Goal: Transaction & Acquisition: Purchase product/service

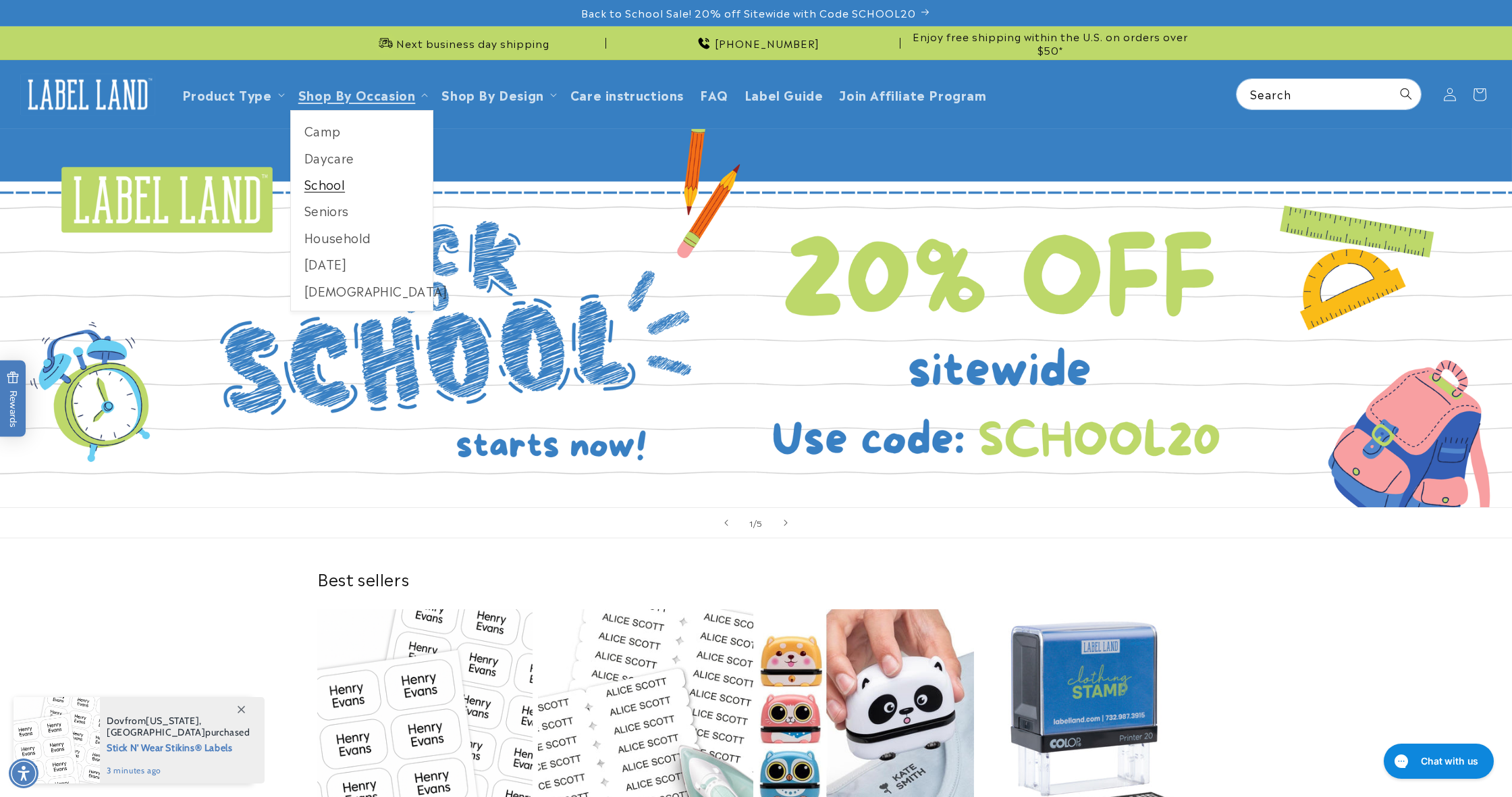
click at [366, 189] on link "School" at bounding box center [363, 184] width 143 height 26
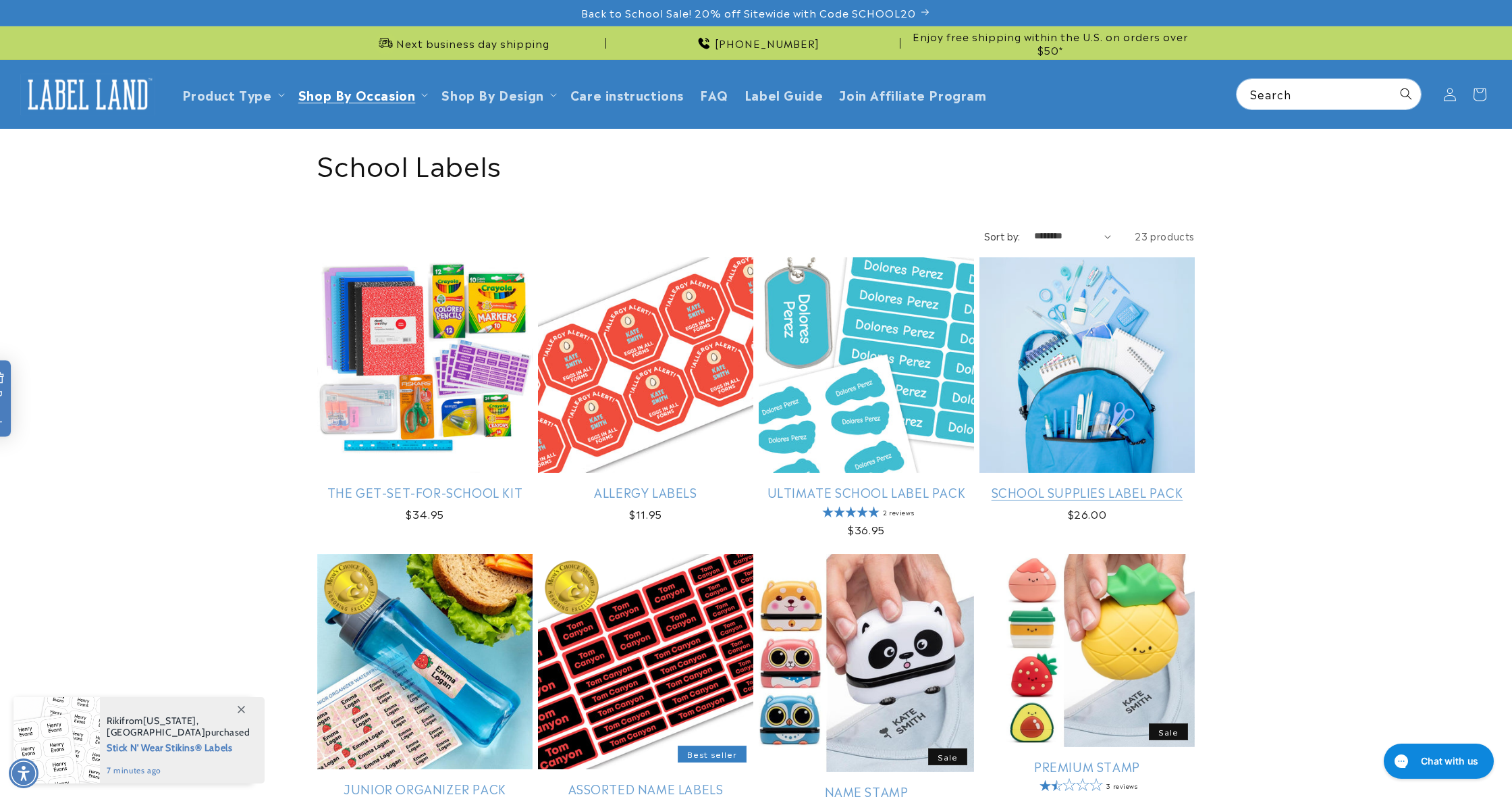
click at [1080, 484] on link "School Supplies Label Pack" at bounding box center [1087, 492] width 215 height 16
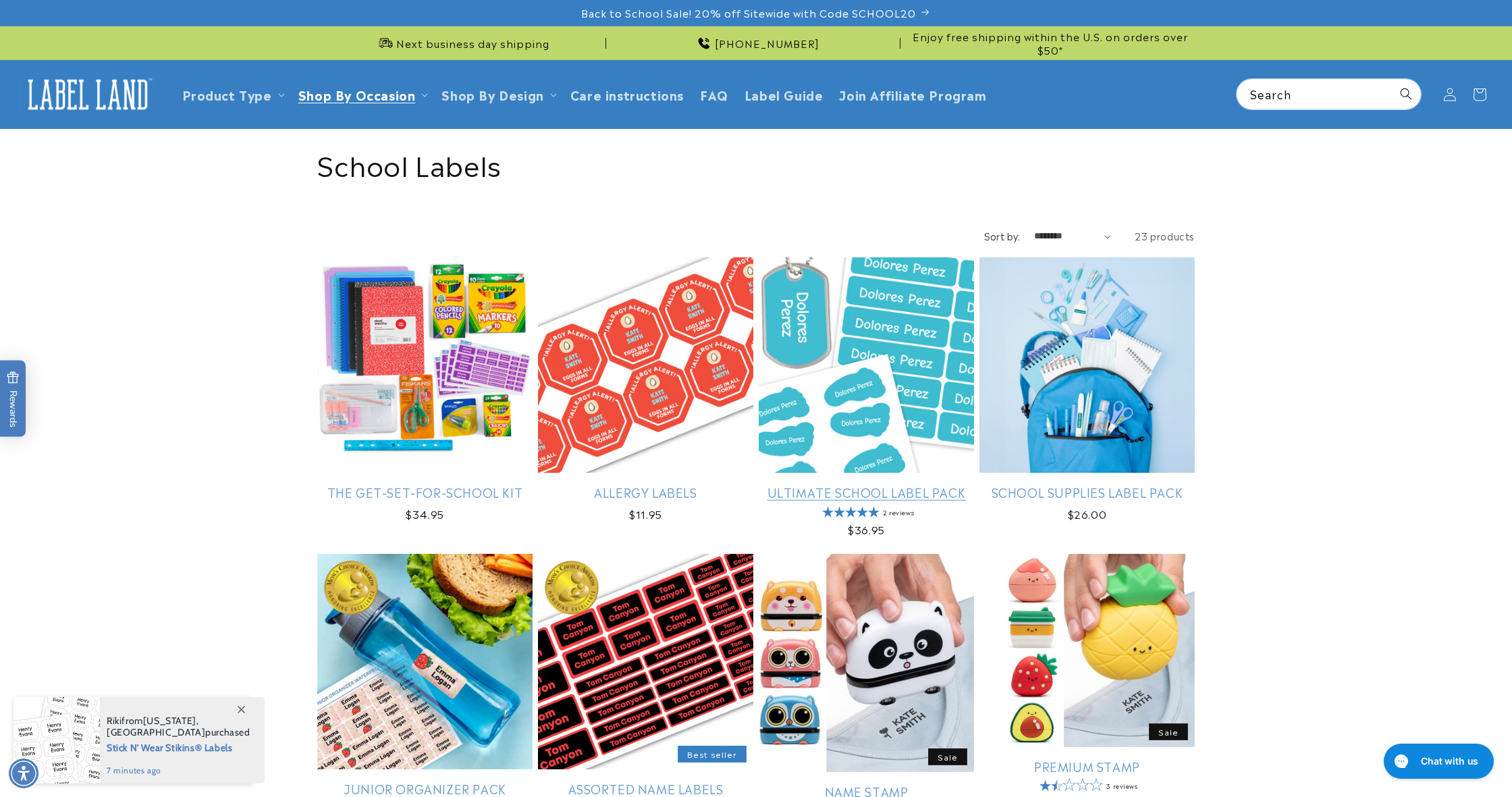
scroll to position [1, 0]
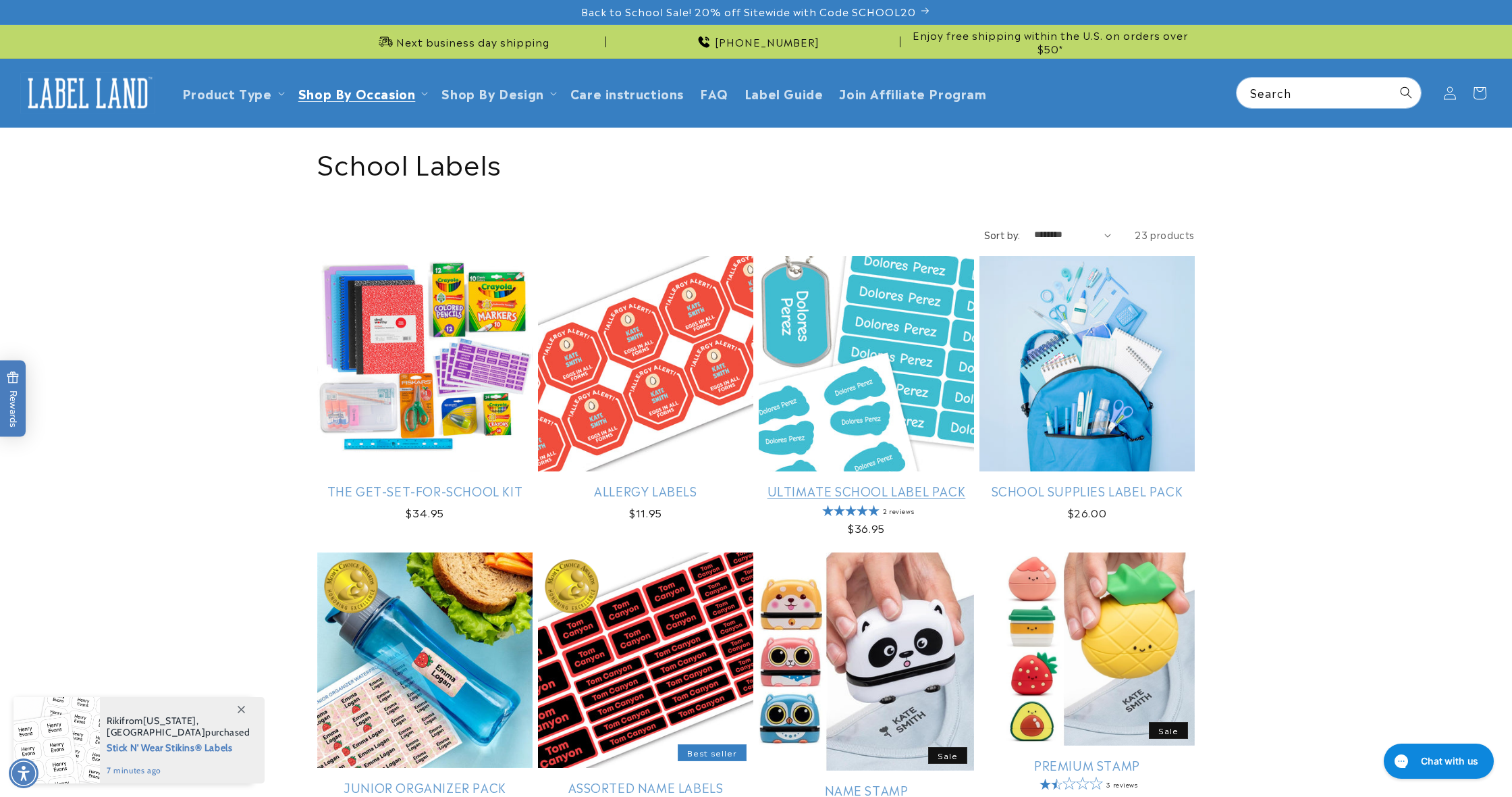
click at [883, 483] on link "Ultimate School Label Pack" at bounding box center [866, 491] width 215 height 16
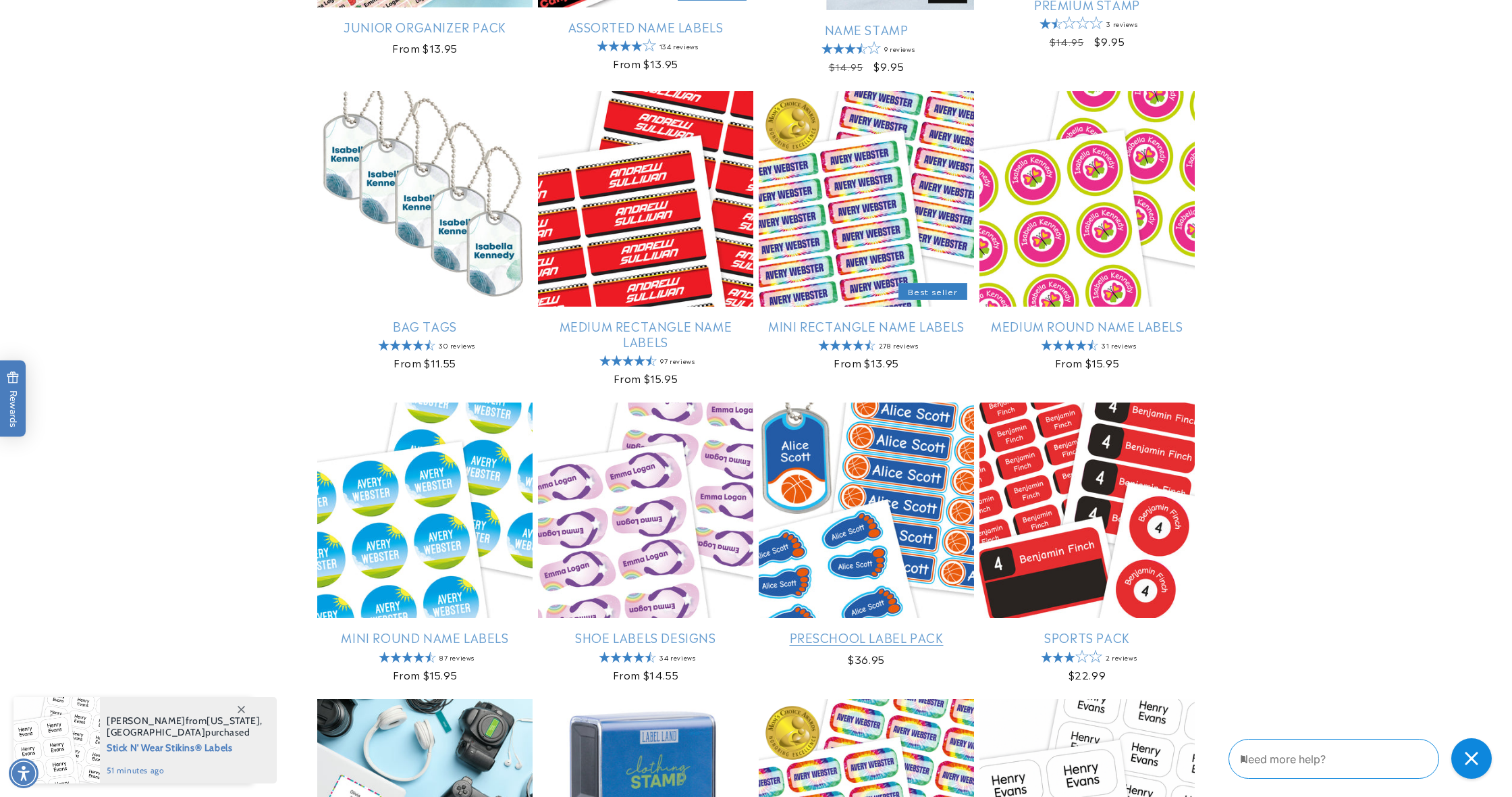
scroll to position [798, 0]
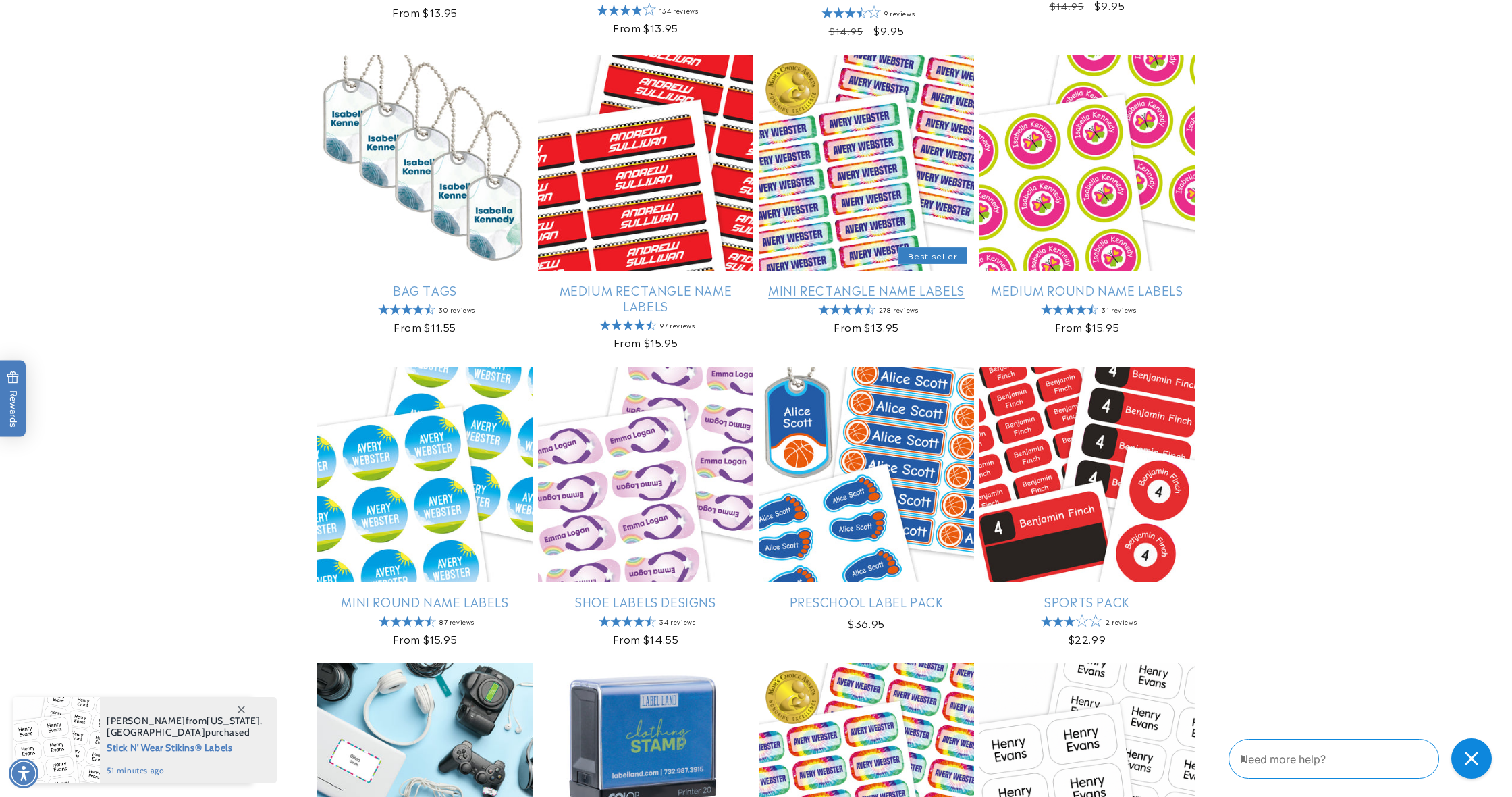
click at [886, 283] on link "Mini Rectangle Name Labels" at bounding box center [866, 290] width 215 height 16
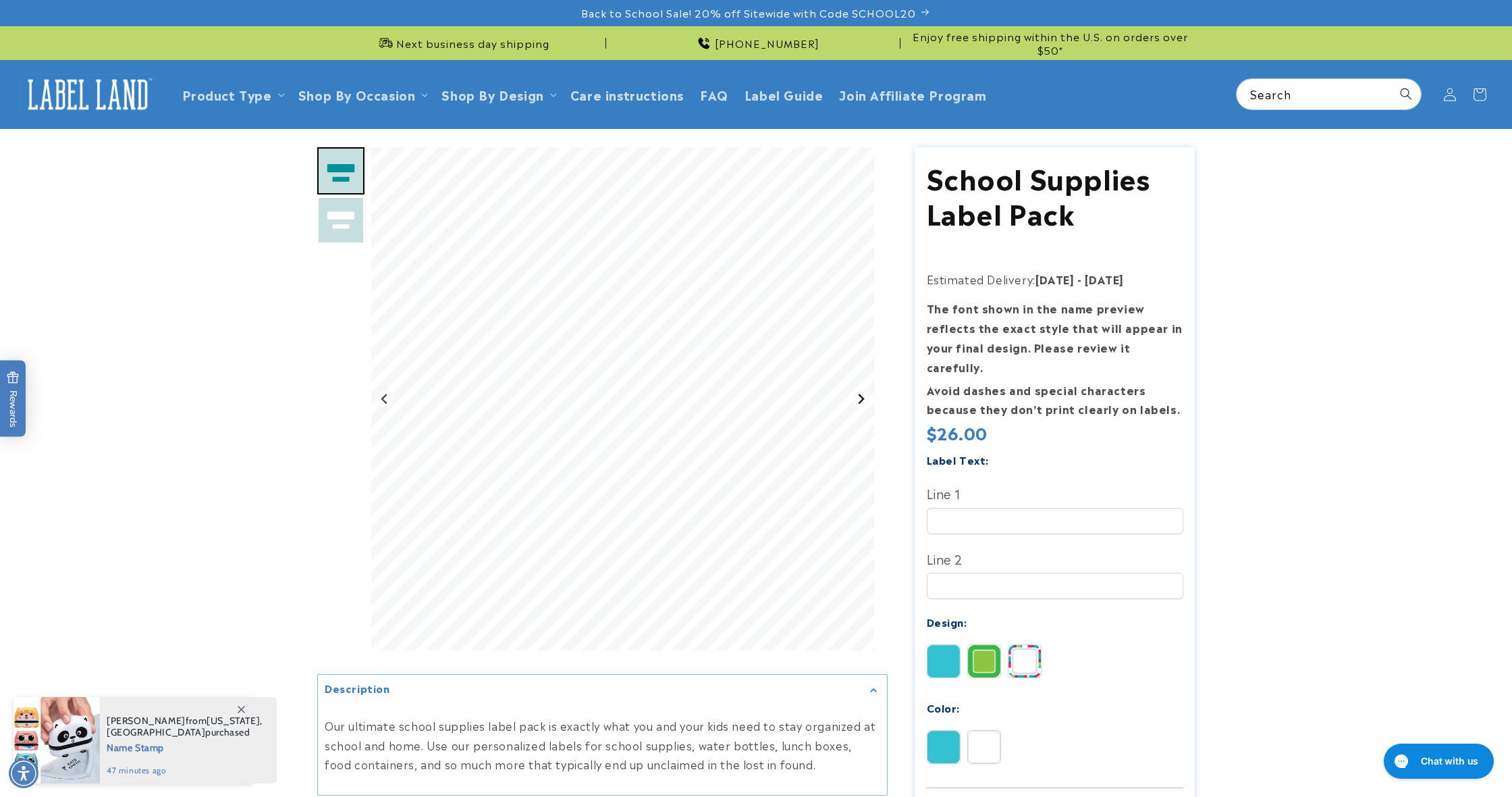
click at [863, 400] on icon "Next slide" at bounding box center [861, 399] width 6 height 10
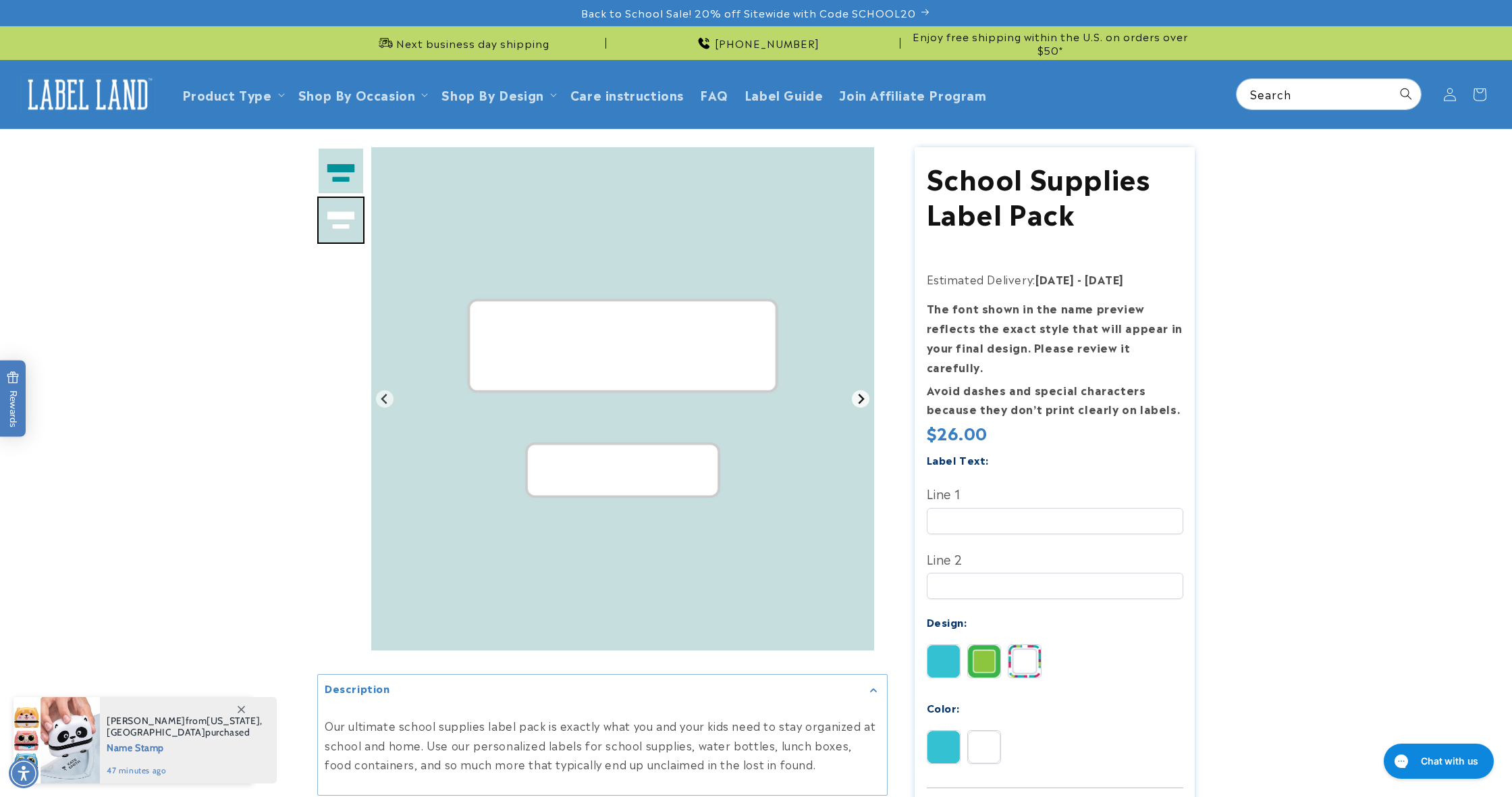
click at [863, 401] on icon "Go to first slide" at bounding box center [860, 399] width 11 height 11
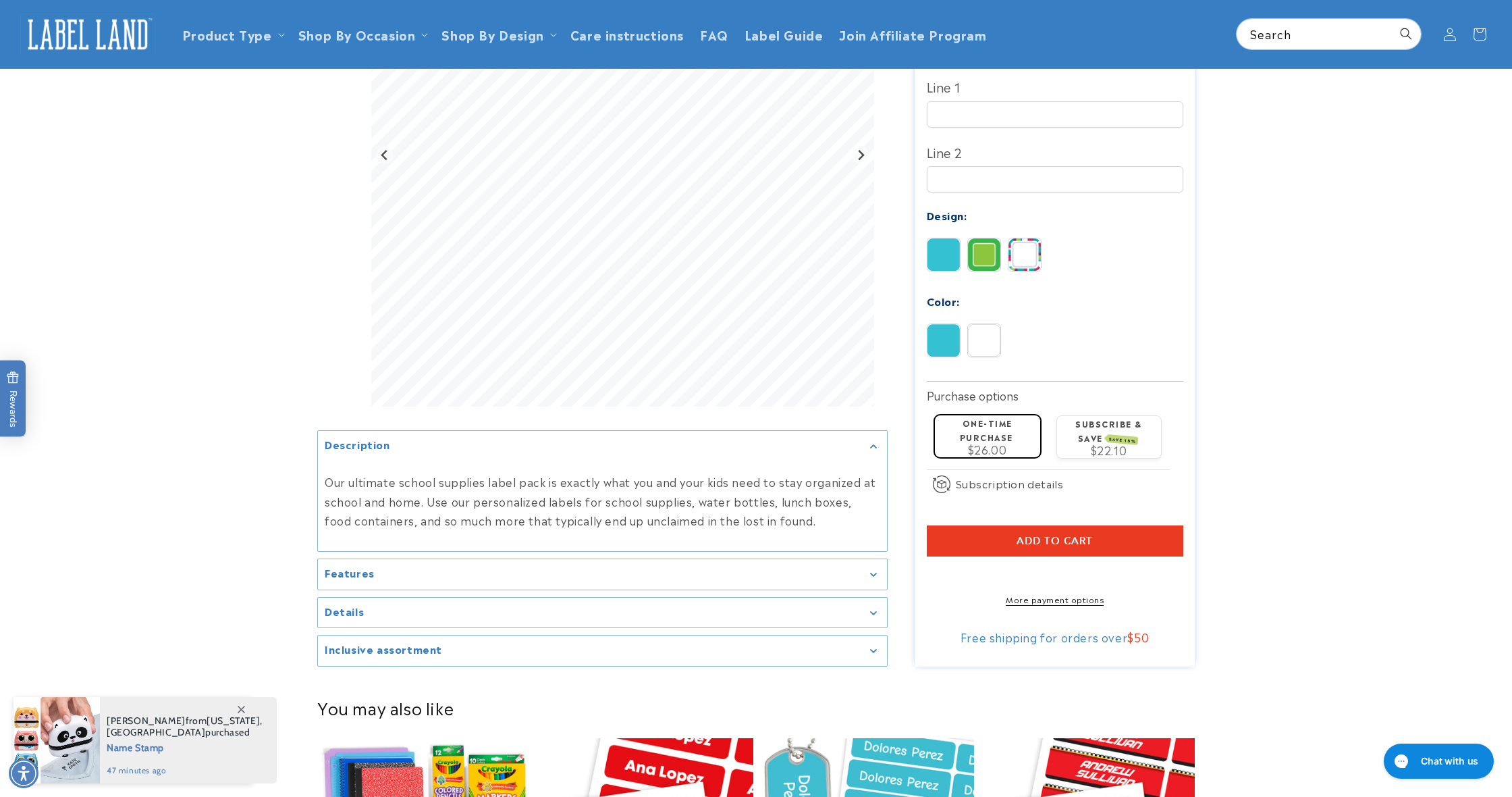
scroll to position [407, 0]
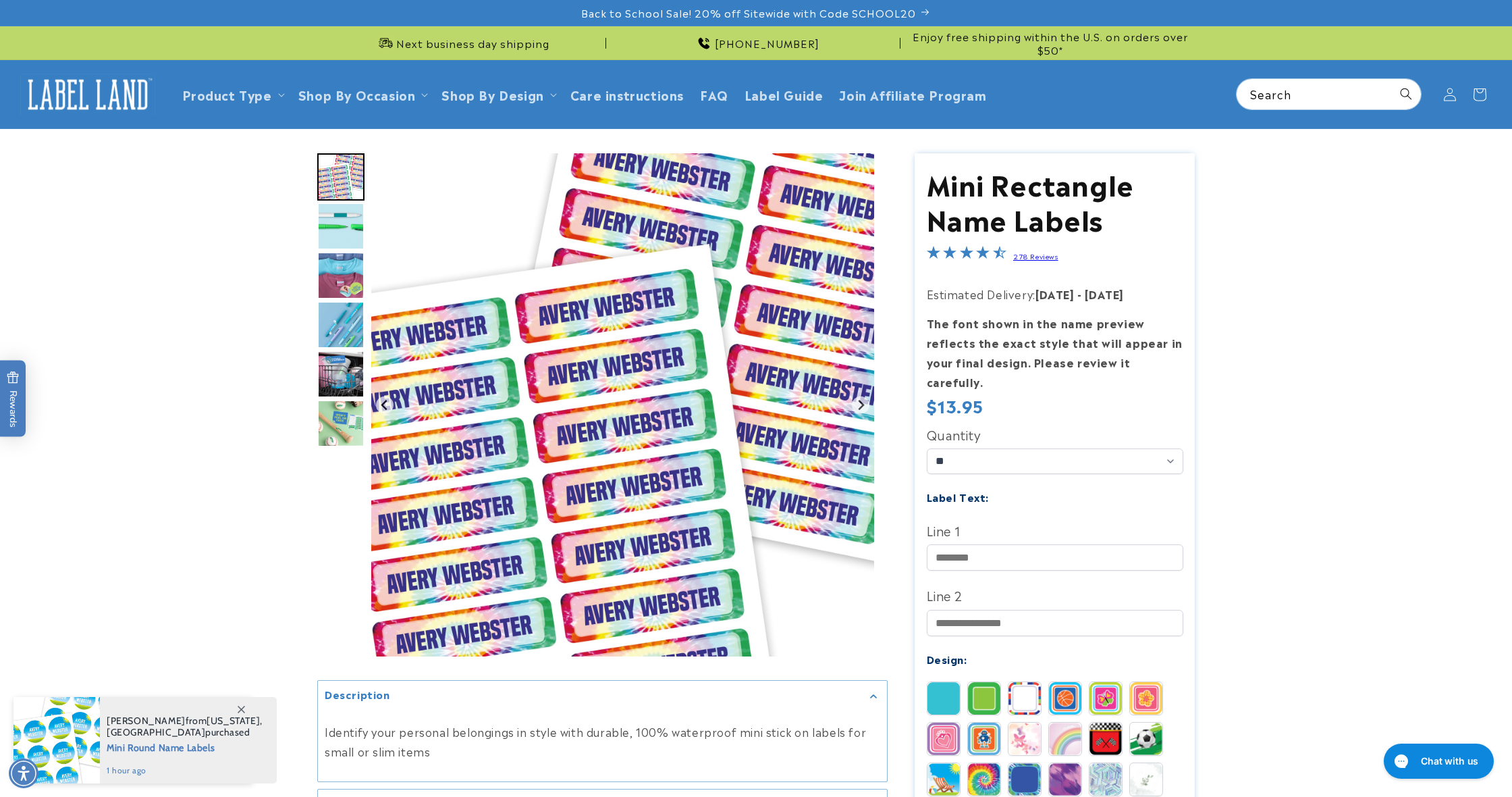
click at [343, 228] on img "Go to slide 2" at bounding box center [341, 226] width 47 height 47
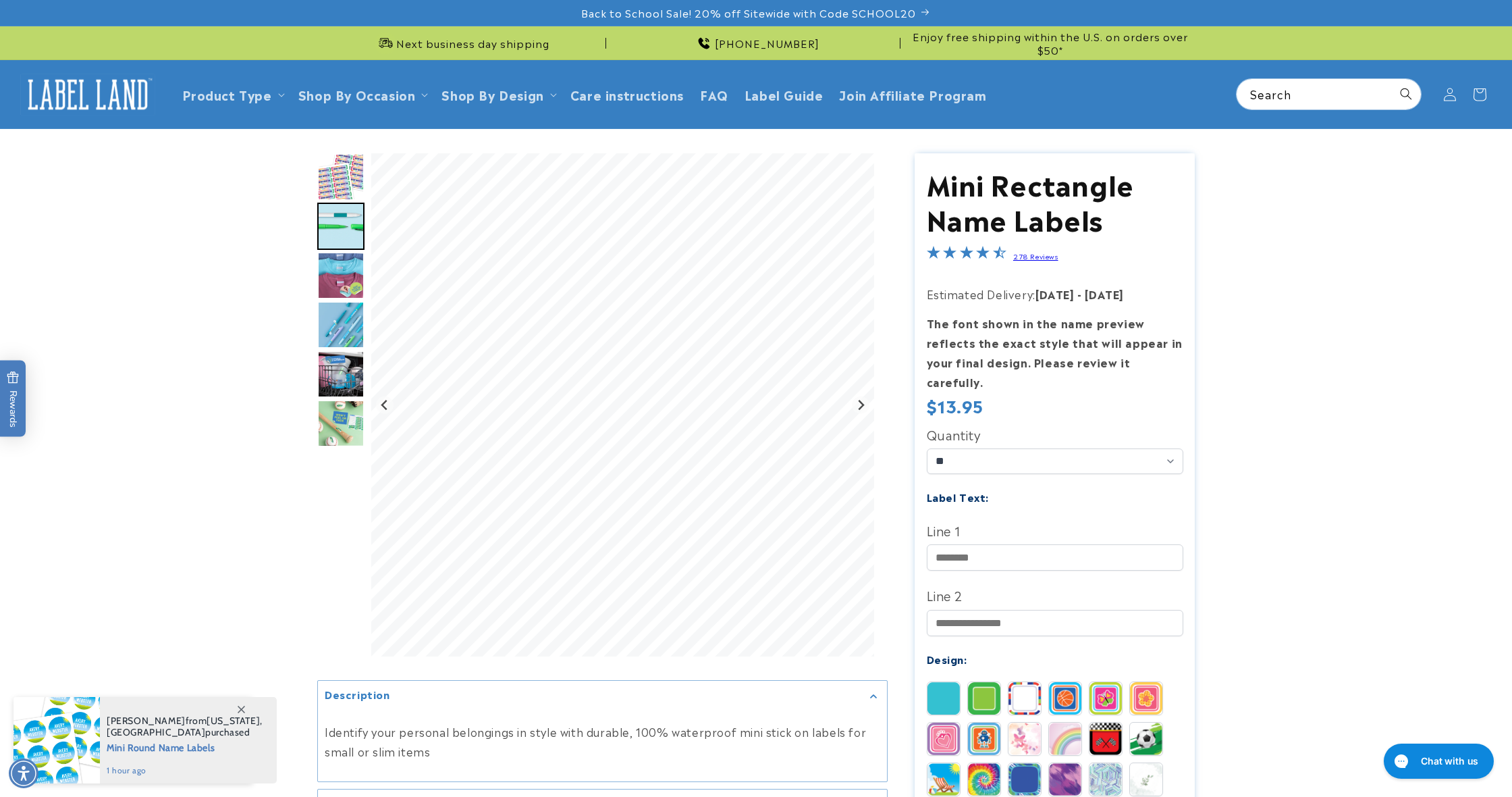
click at [340, 267] on img "Go to slide 3" at bounding box center [341, 276] width 47 height 47
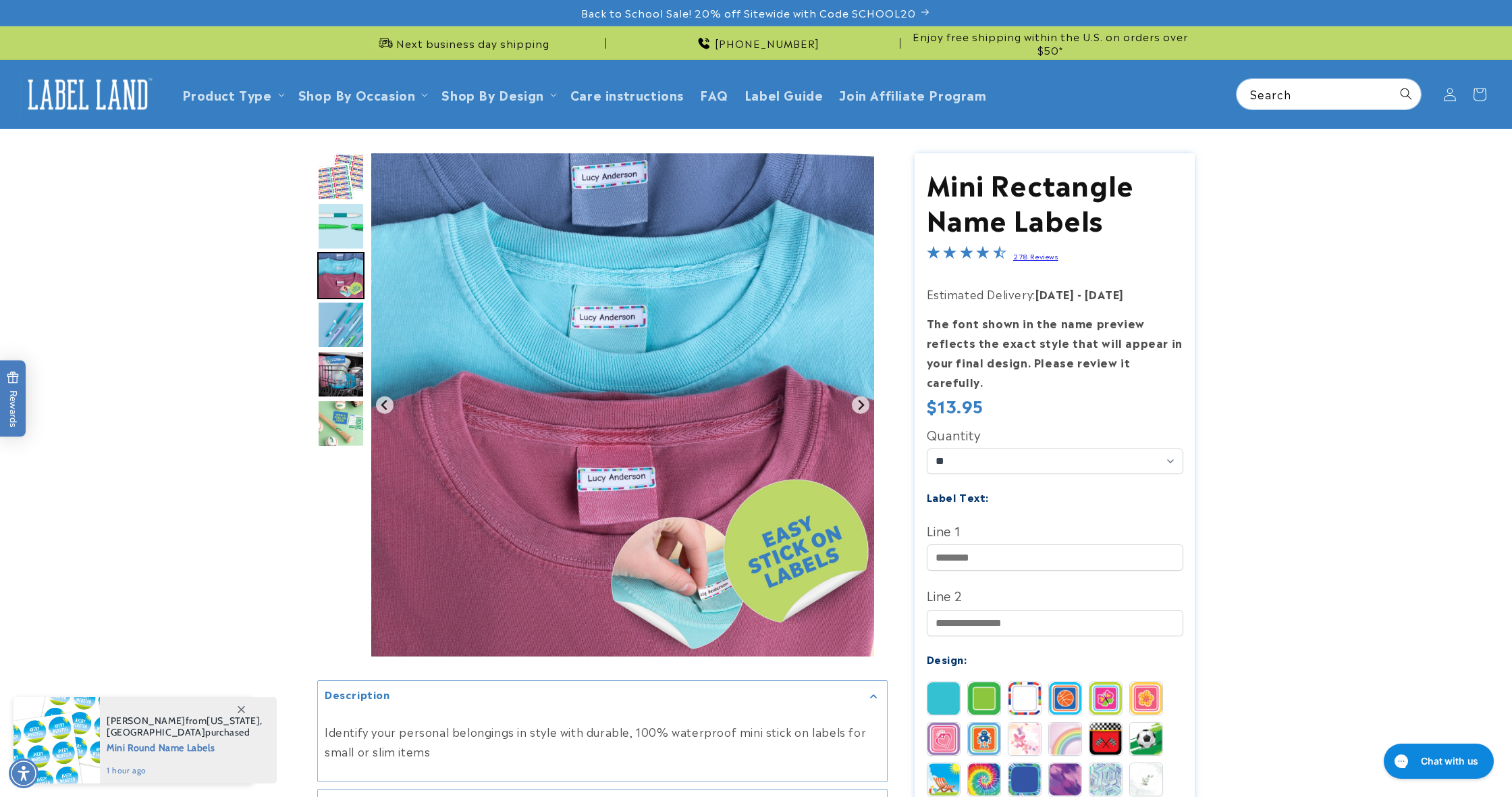
click at [348, 339] on img "Go to slide 4" at bounding box center [341, 325] width 47 height 47
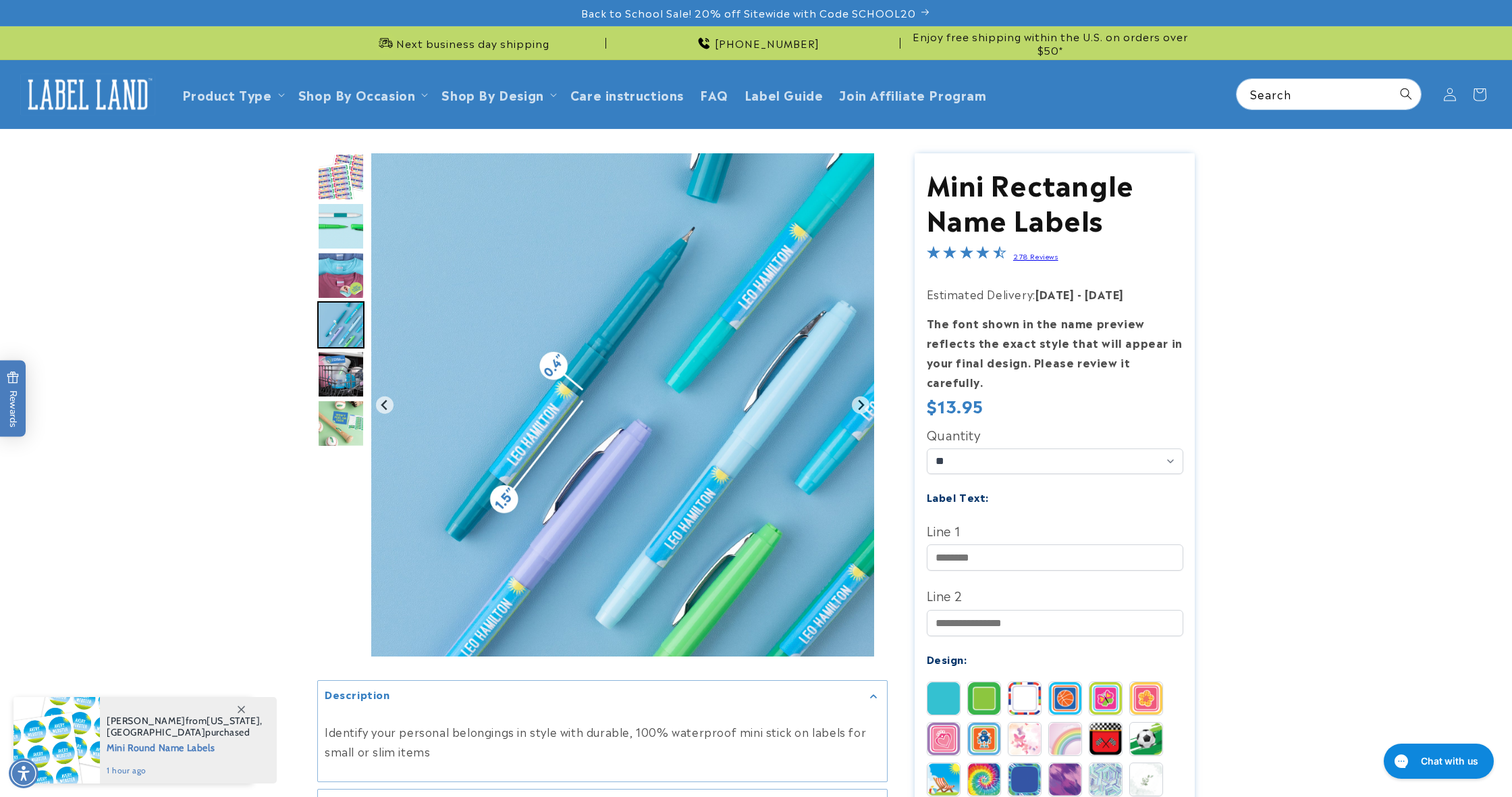
click at [342, 392] on img "Go to slide 5" at bounding box center [341, 374] width 47 height 47
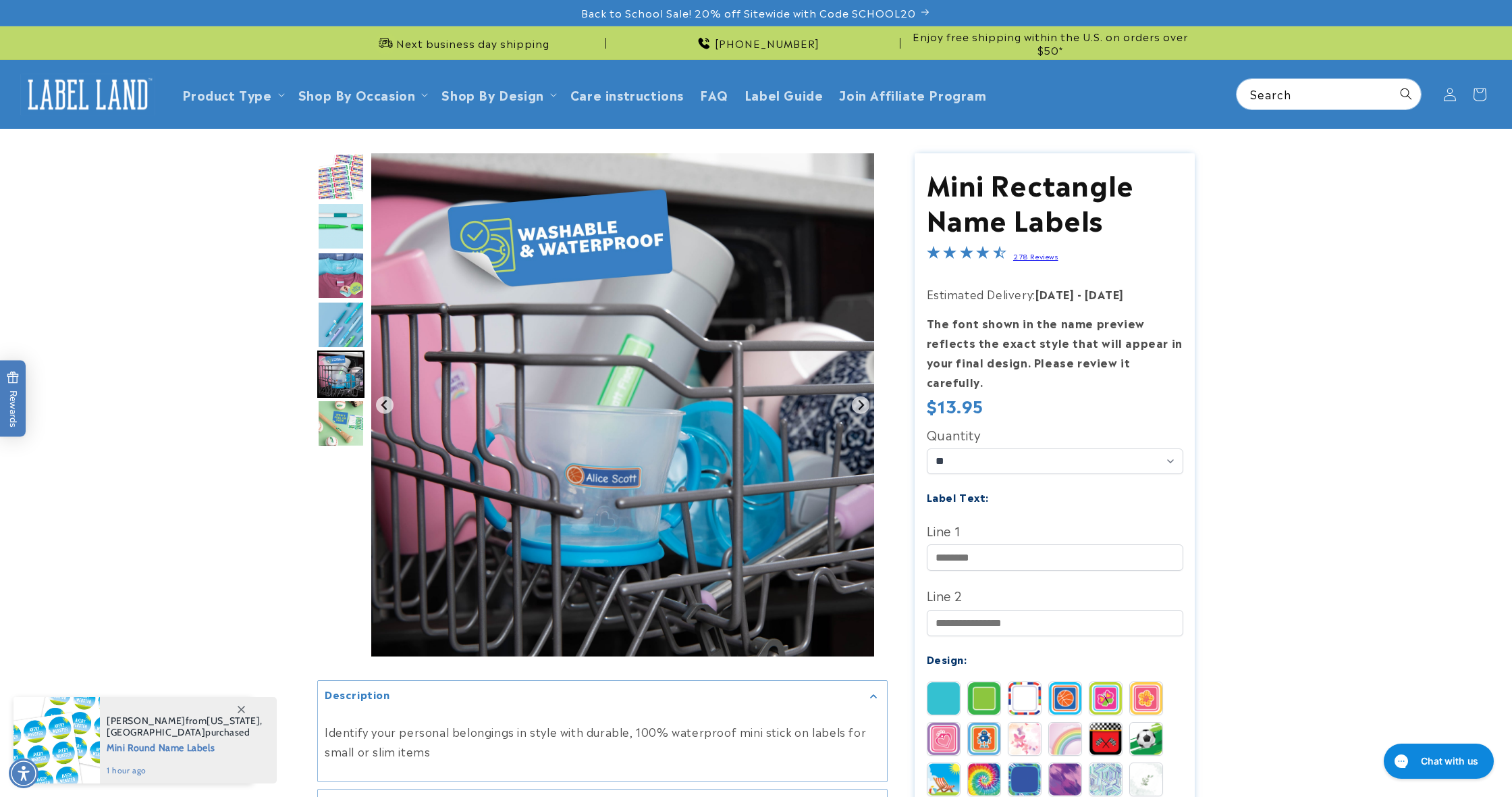
click at [337, 437] on img "Go to slide 6" at bounding box center [341, 423] width 47 height 47
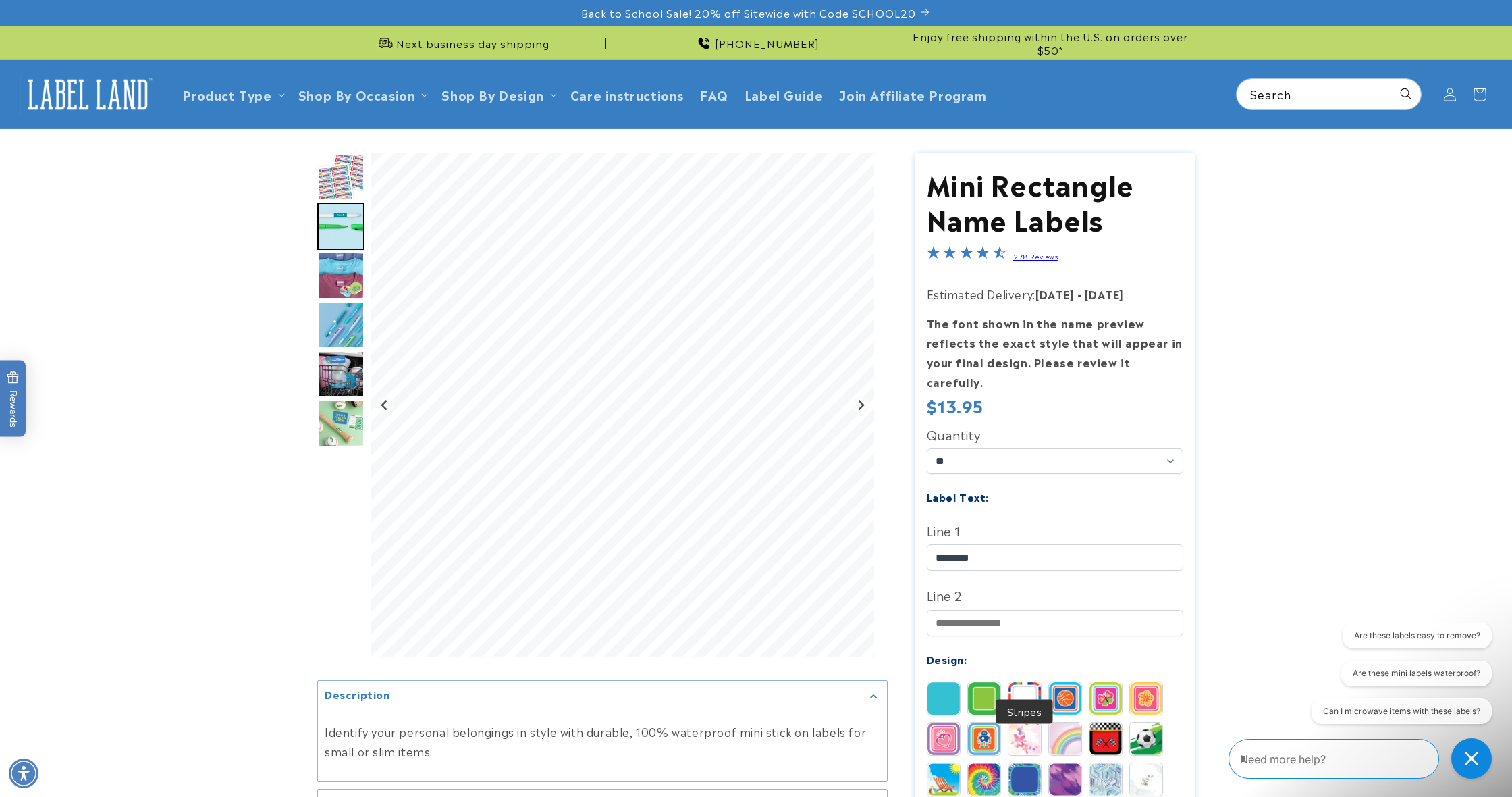
drag, startPoint x: 1038, startPoint y: 680, endPoint x: 1052, endPoint y: 680, distance: 14.0
click at [1039, 682] on img at bounding box center [1024, 697] width 32 height 32
click at [1072, 682] on img at bounding box center [1064, 697] width 32 height 32
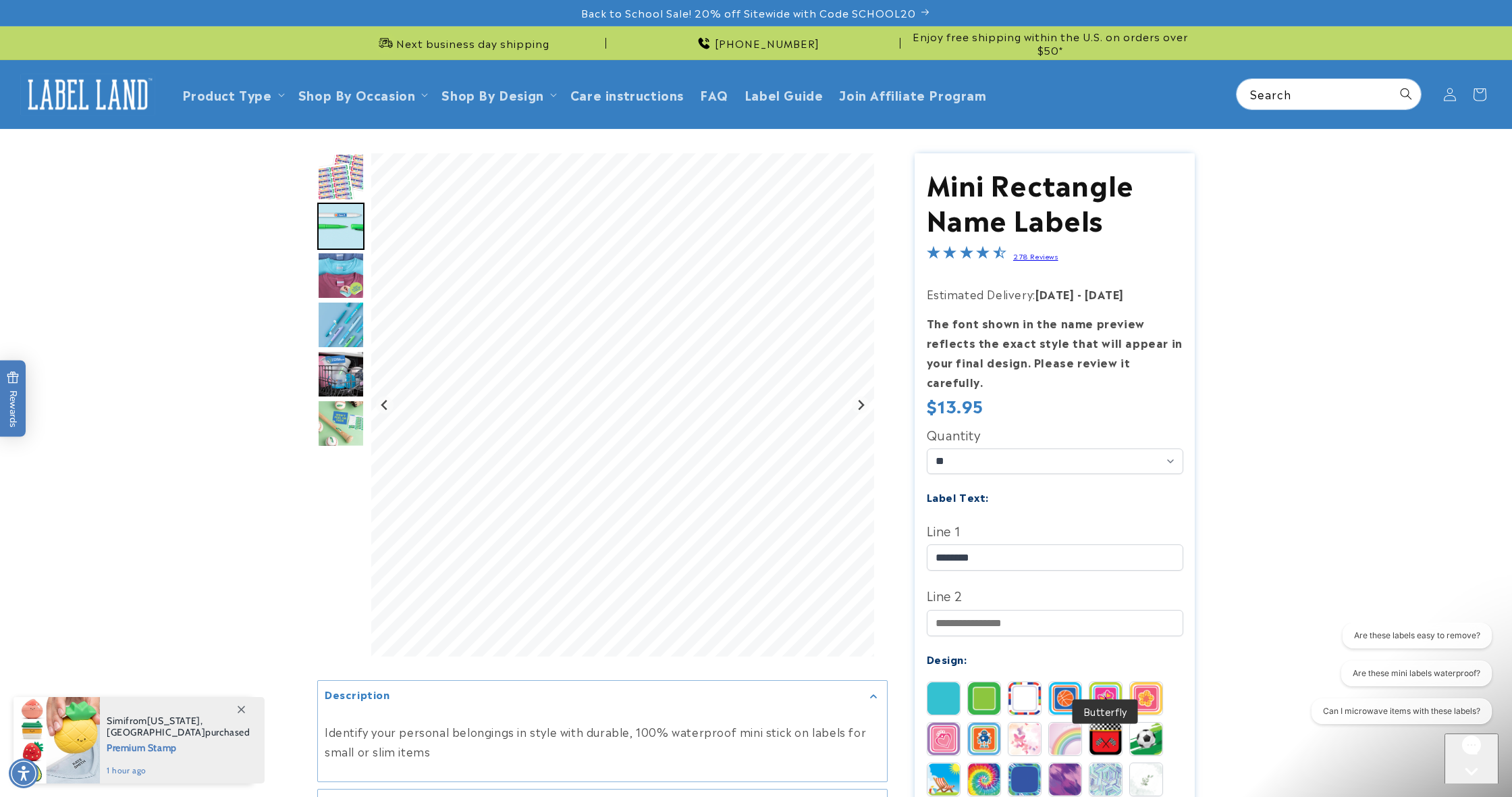
click at [1104, 682] on img at bounding box center [1105, 697] width 32 height 32
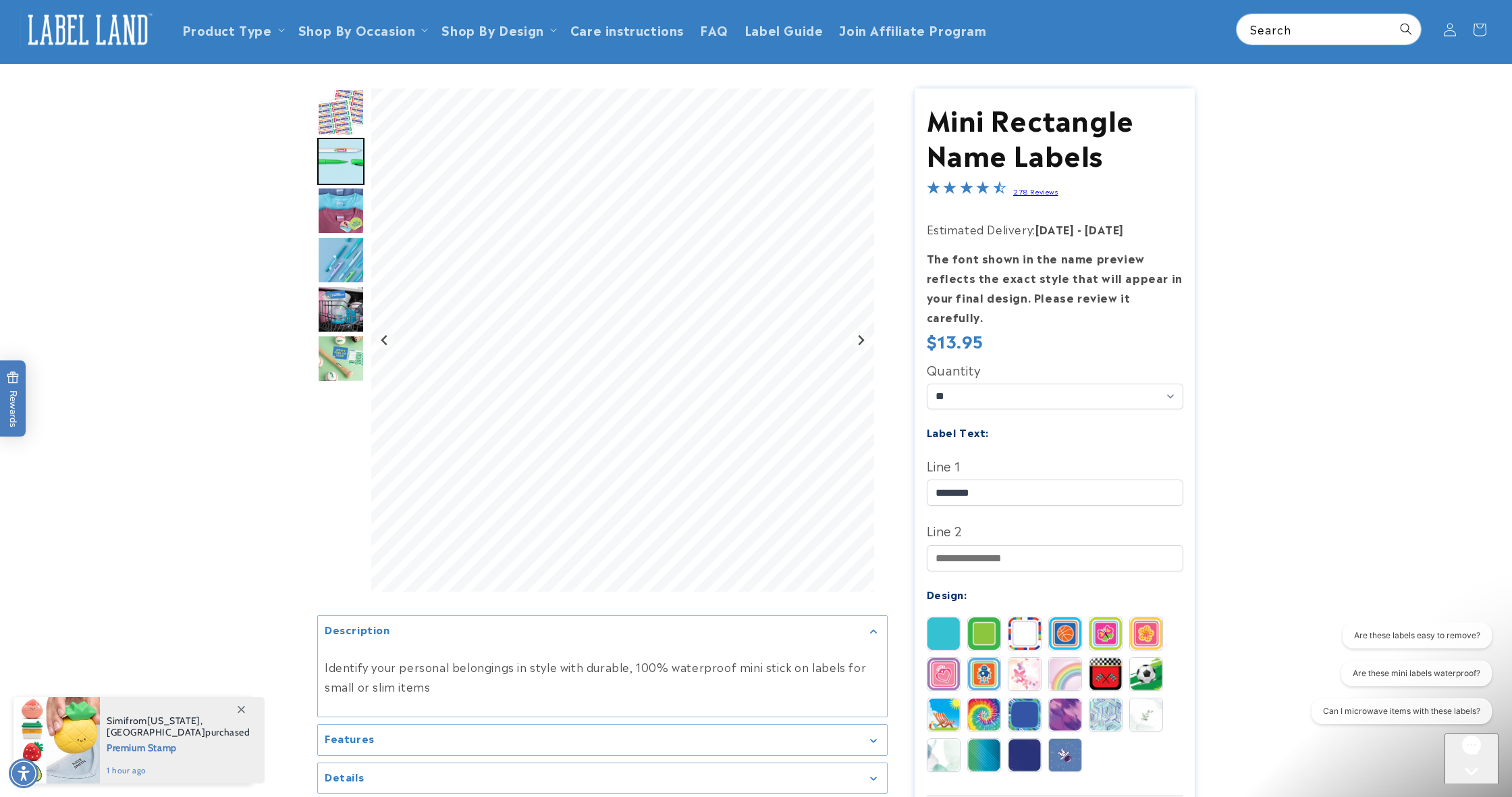
scroll to position [91, 0]
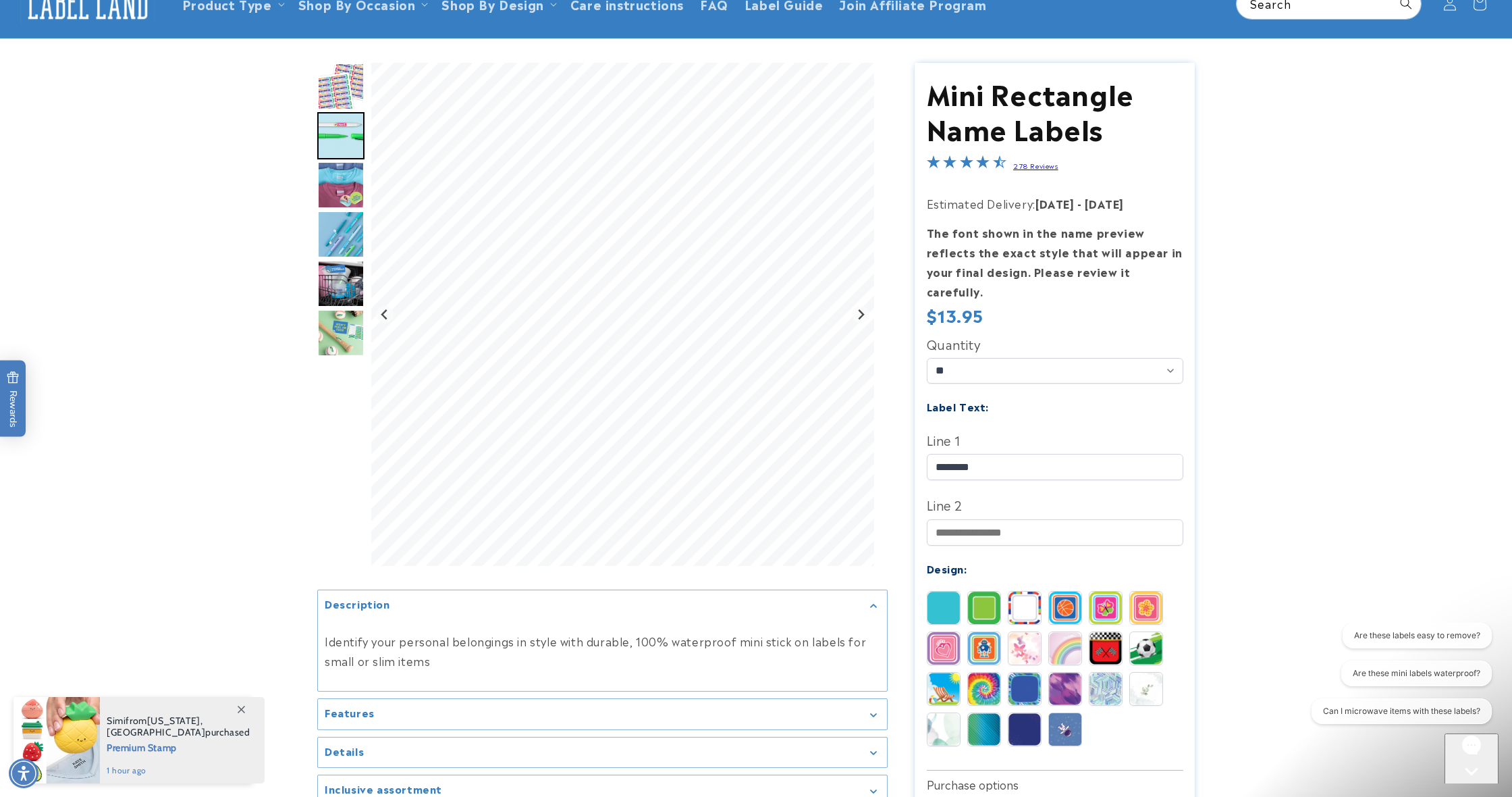
click at [1020, 632] on img at bounding box center [1024, 647] width 32 height 32
click at [1055, 632] on img at bounding box center [1064, 647] width 32 height 32
click at [949, 633] on img at bounding box center [943, 647] width 32 height 32
click at [1066, 673] on img at bounding box center [1064, 688] width 32 height 32
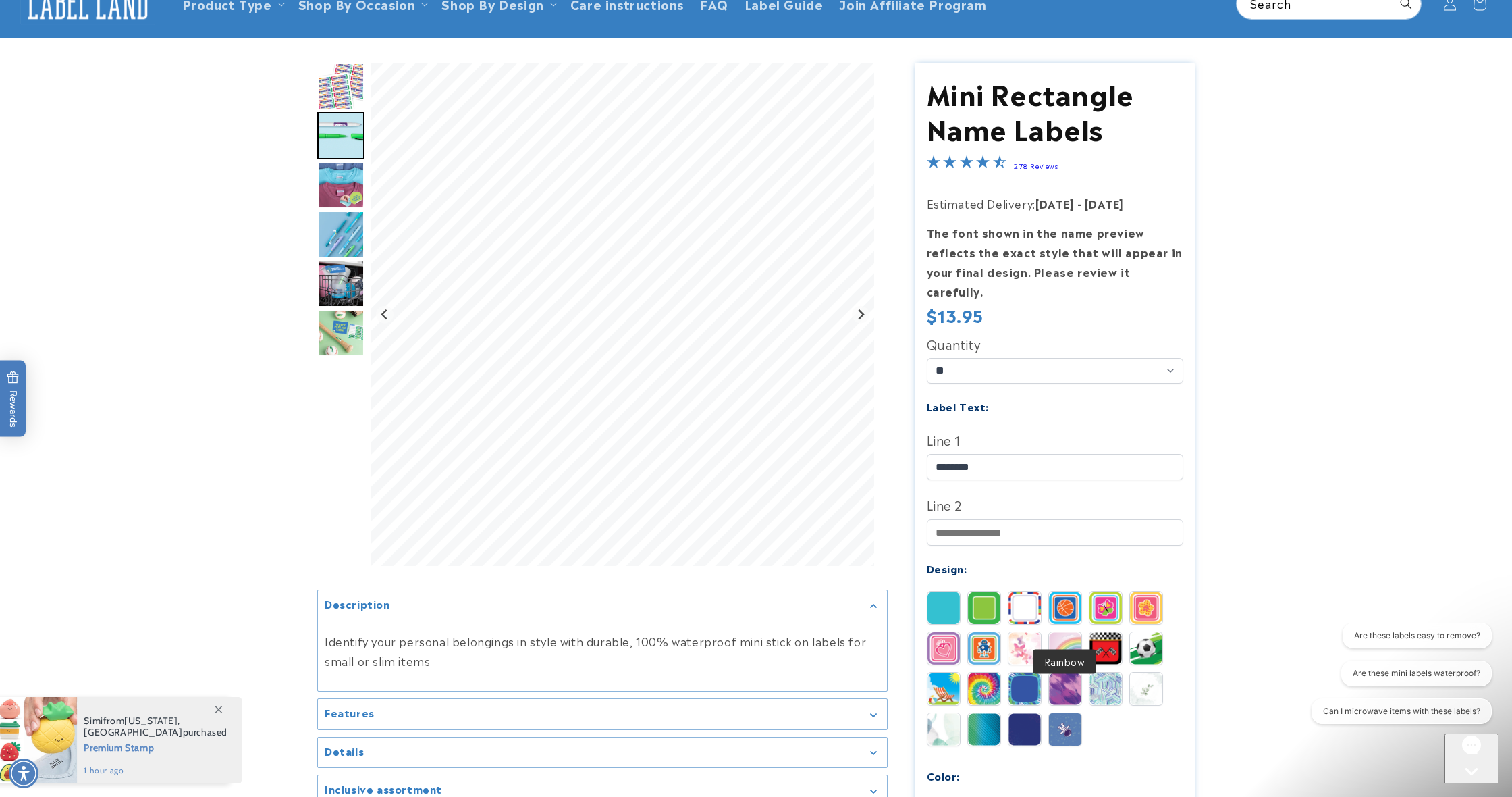
click at [1069, 632] on img at bounding box center [1064, 647] width 32 height 32
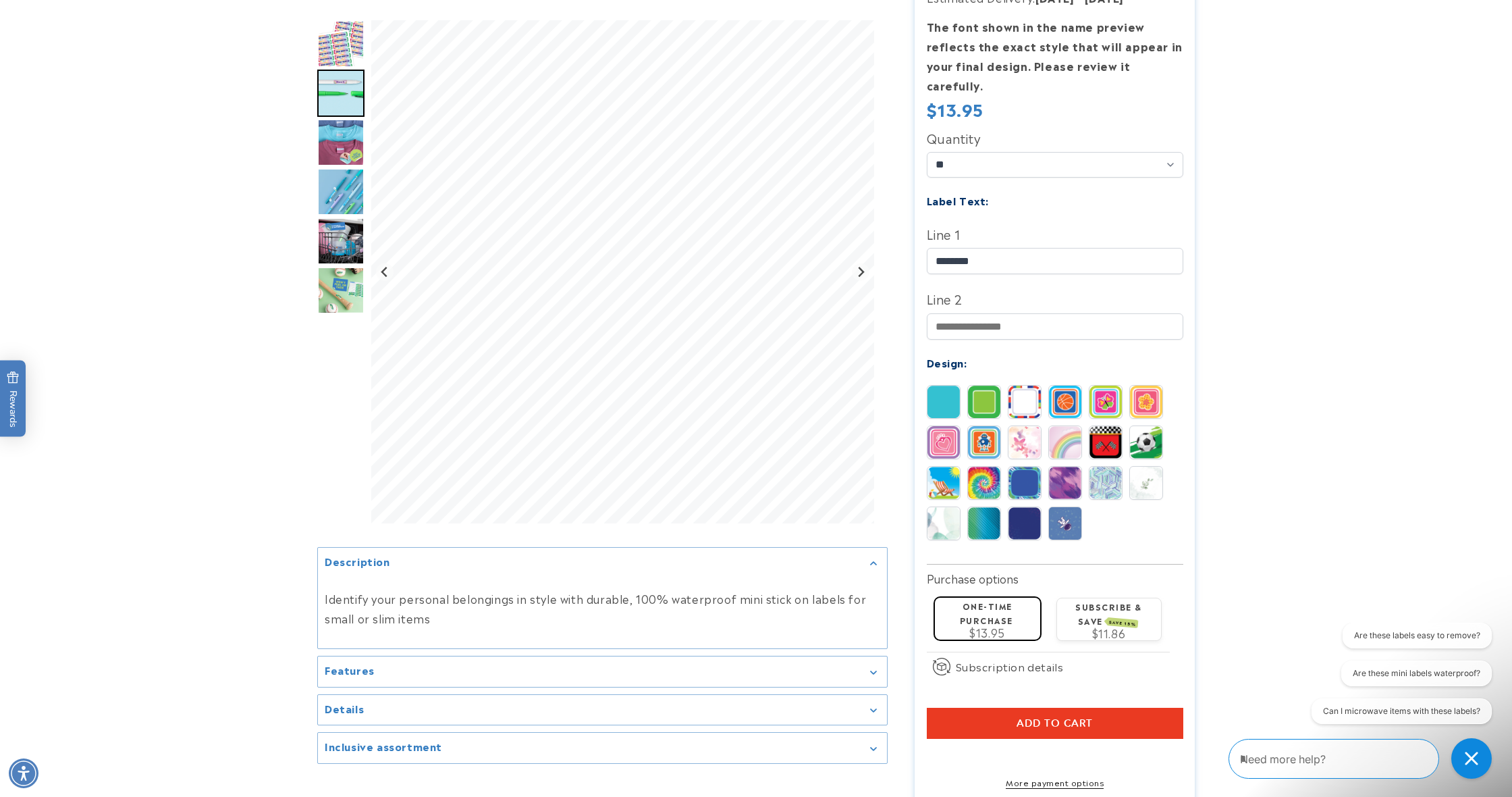
scroll to position [307, 0]
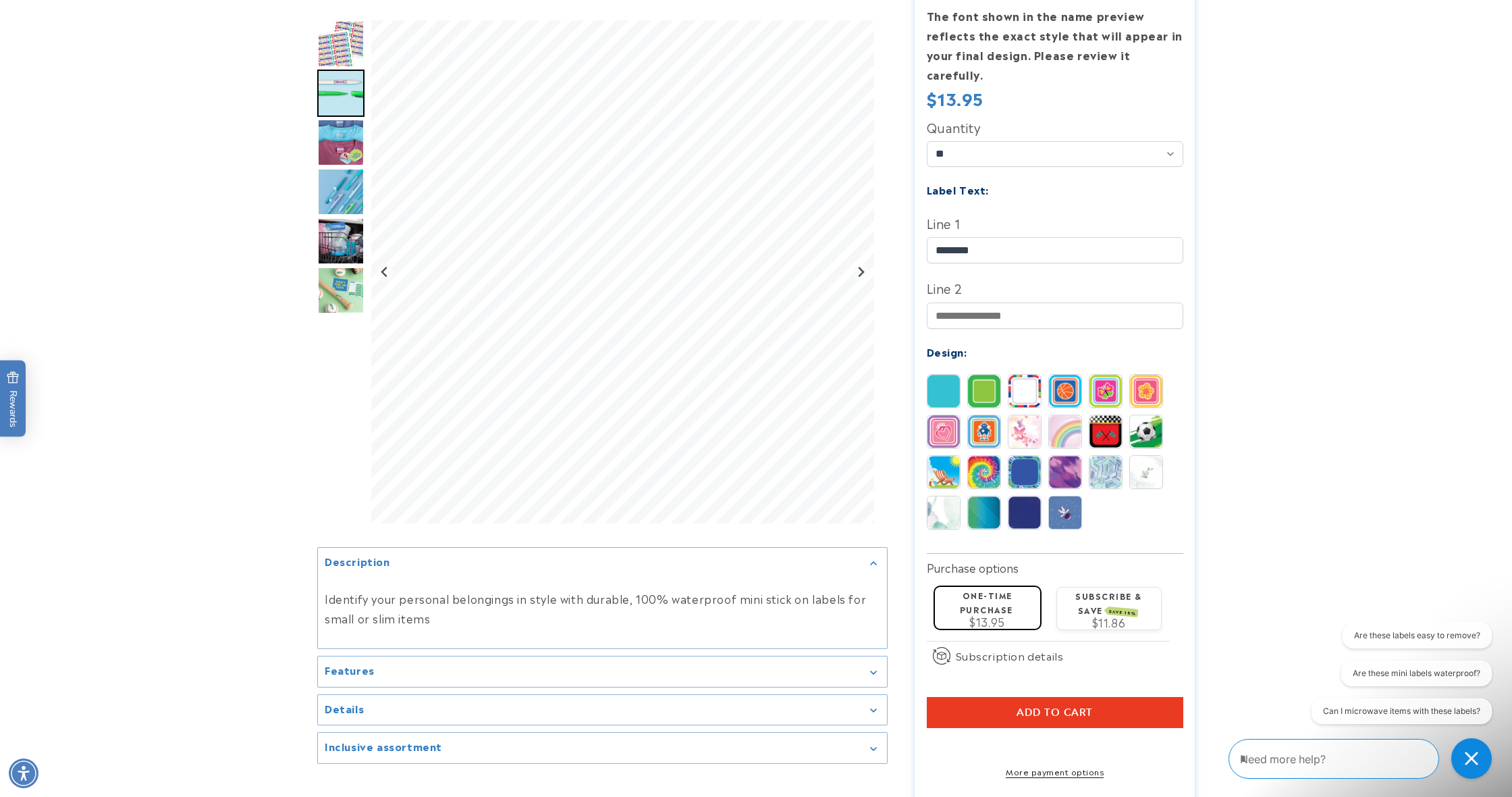
click at [1069, 456] on img at bounding box center [1064, 471] width 32 height 32
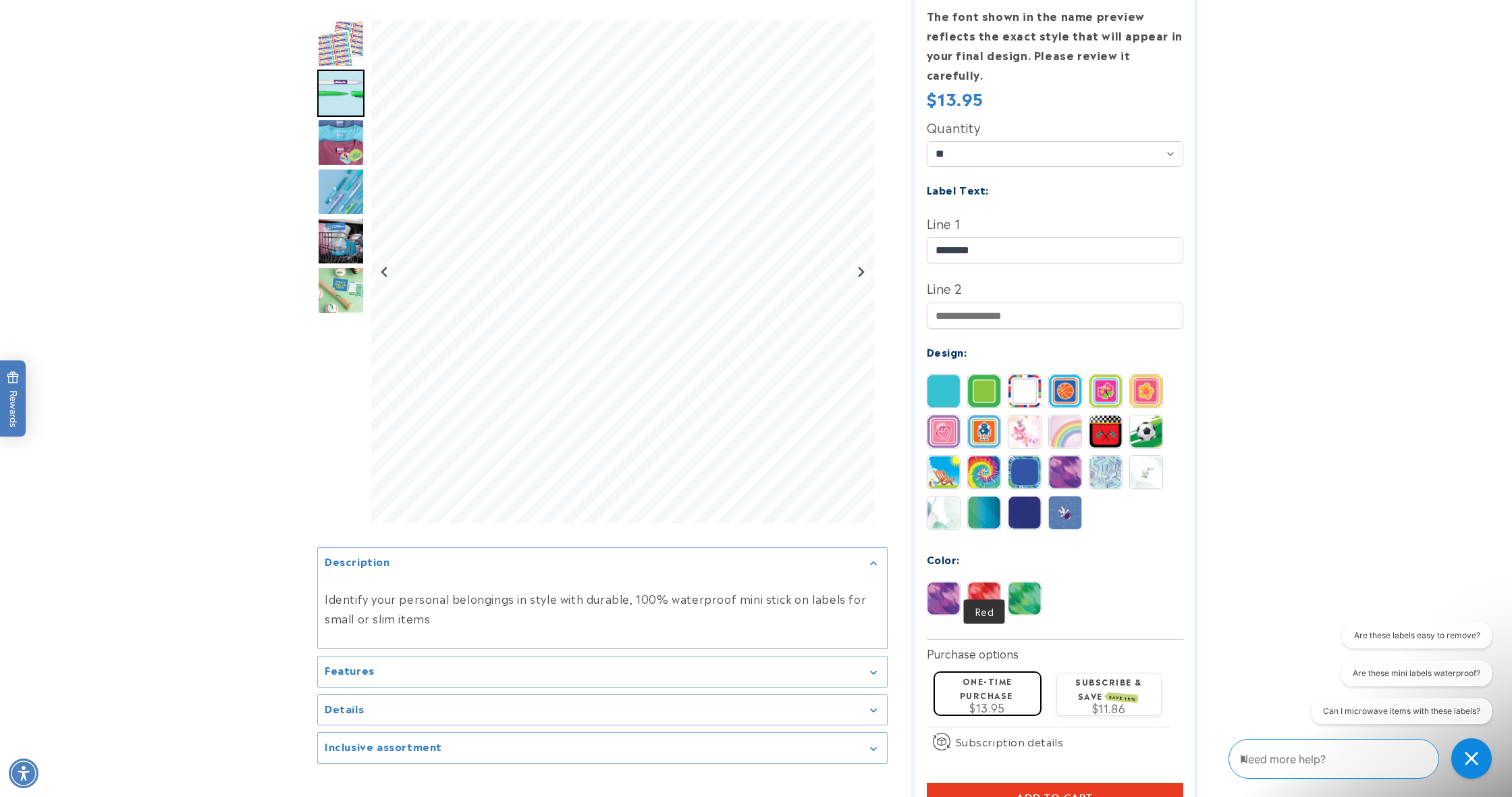
click at [989, 582] on img at bounding box center [983, 598] width 32 height 32
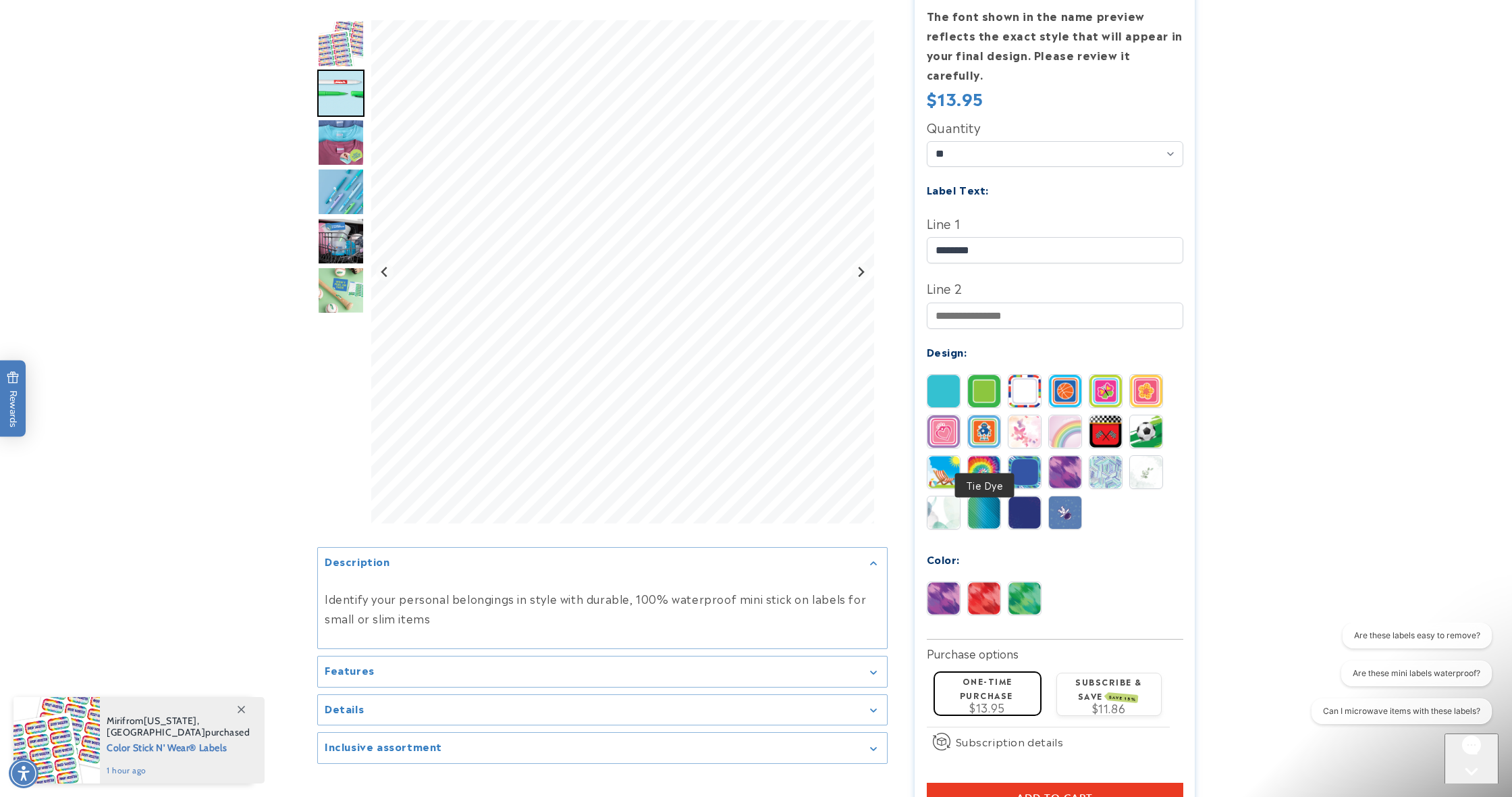
click at [970, 456] on img at bounding box center [983, 471] width 32 height 32
click at [939, 582] on img at bounding box center [943, 598] width 32 height 32
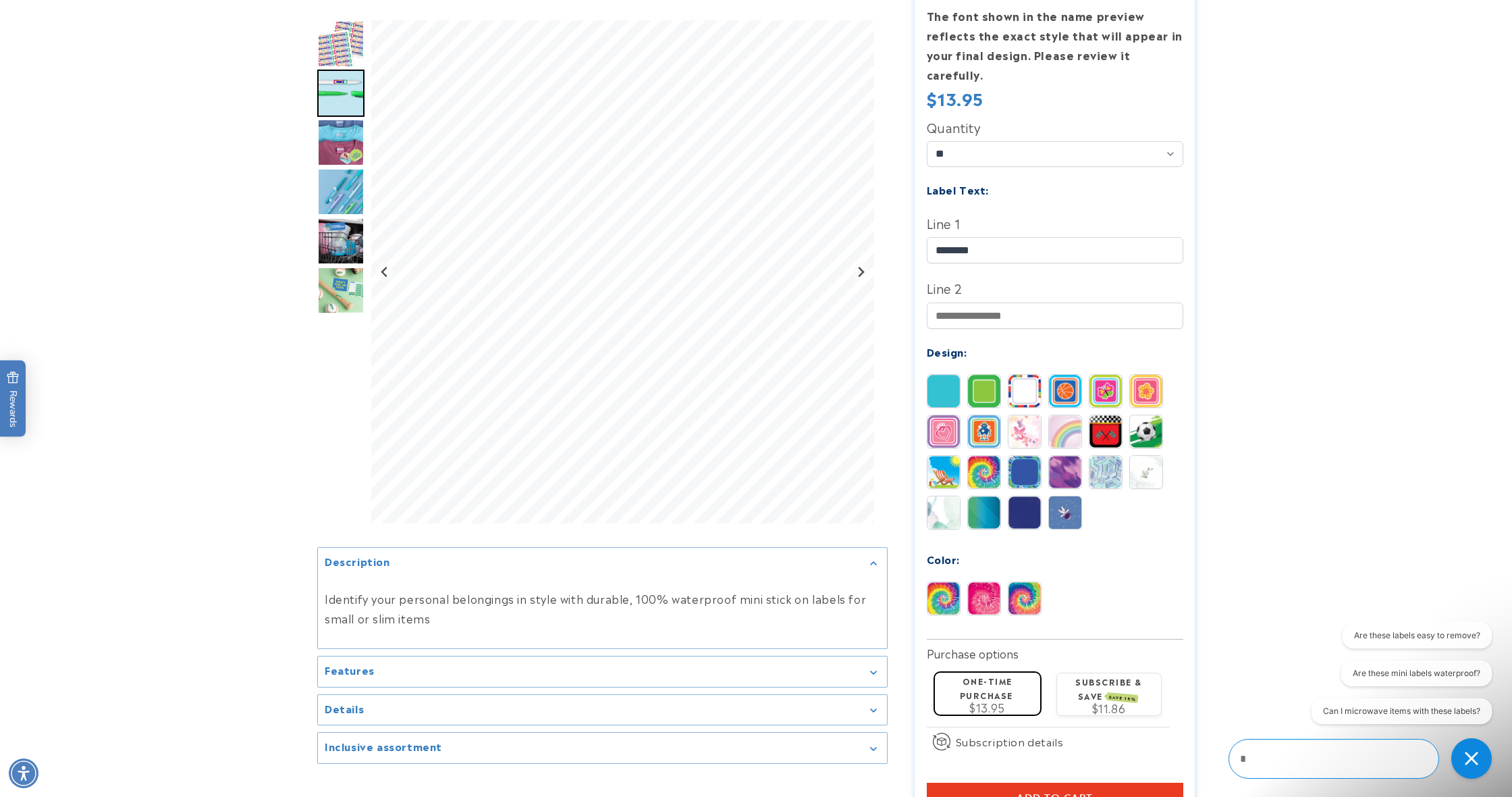
click at [1023, 582] on img at bounding box center [1024, 598] width 32 height 32
click at [943, 587] on img at bounding box center [943, 598] width 32 height 32
click at [1028, 582] on img at bounding box center [1024, 598] width 32 height 32
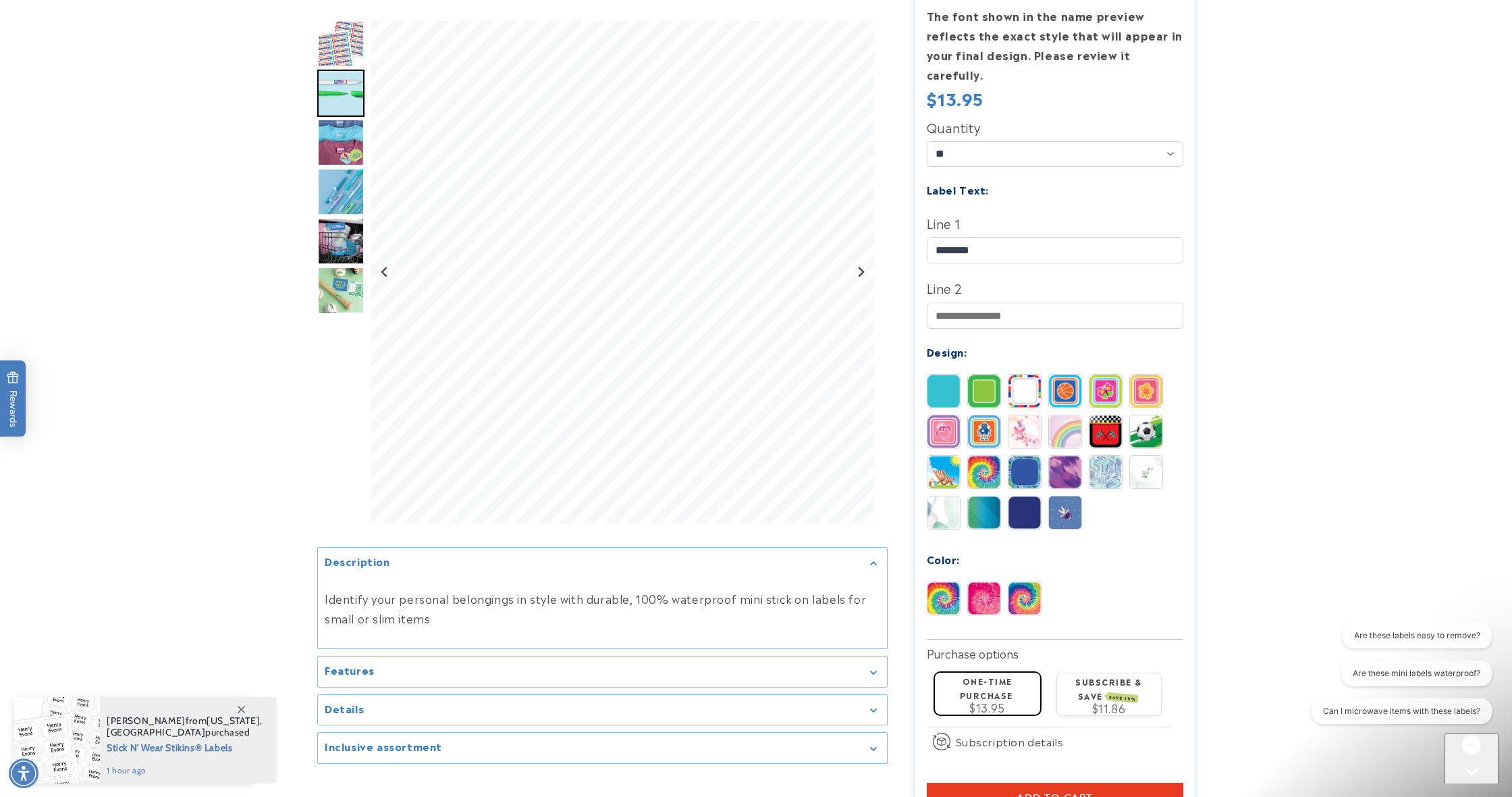
click at [990, 582] on img at bounding box center [983, 598] width 32 height 32
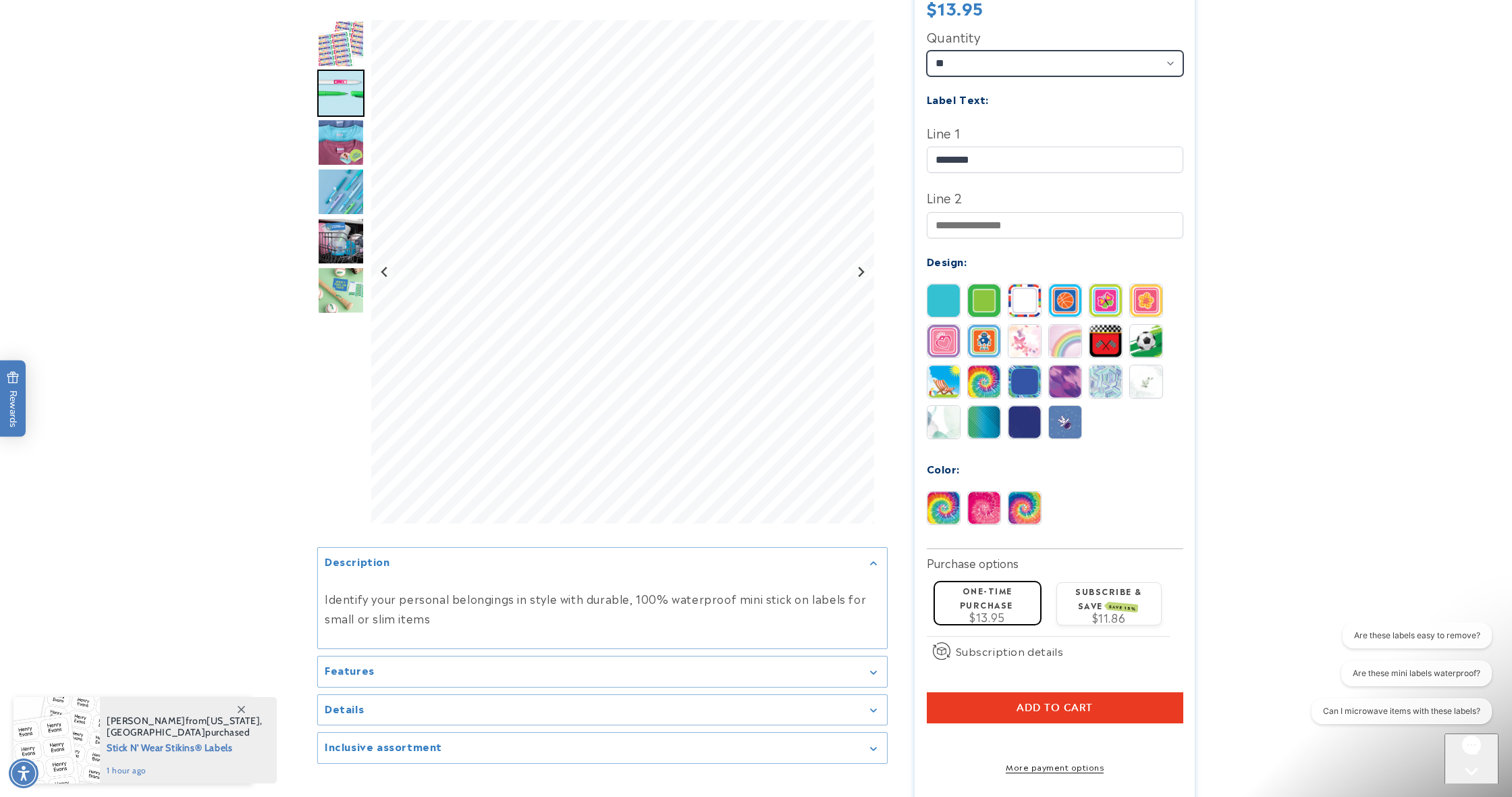
scroll to position [403, 0]
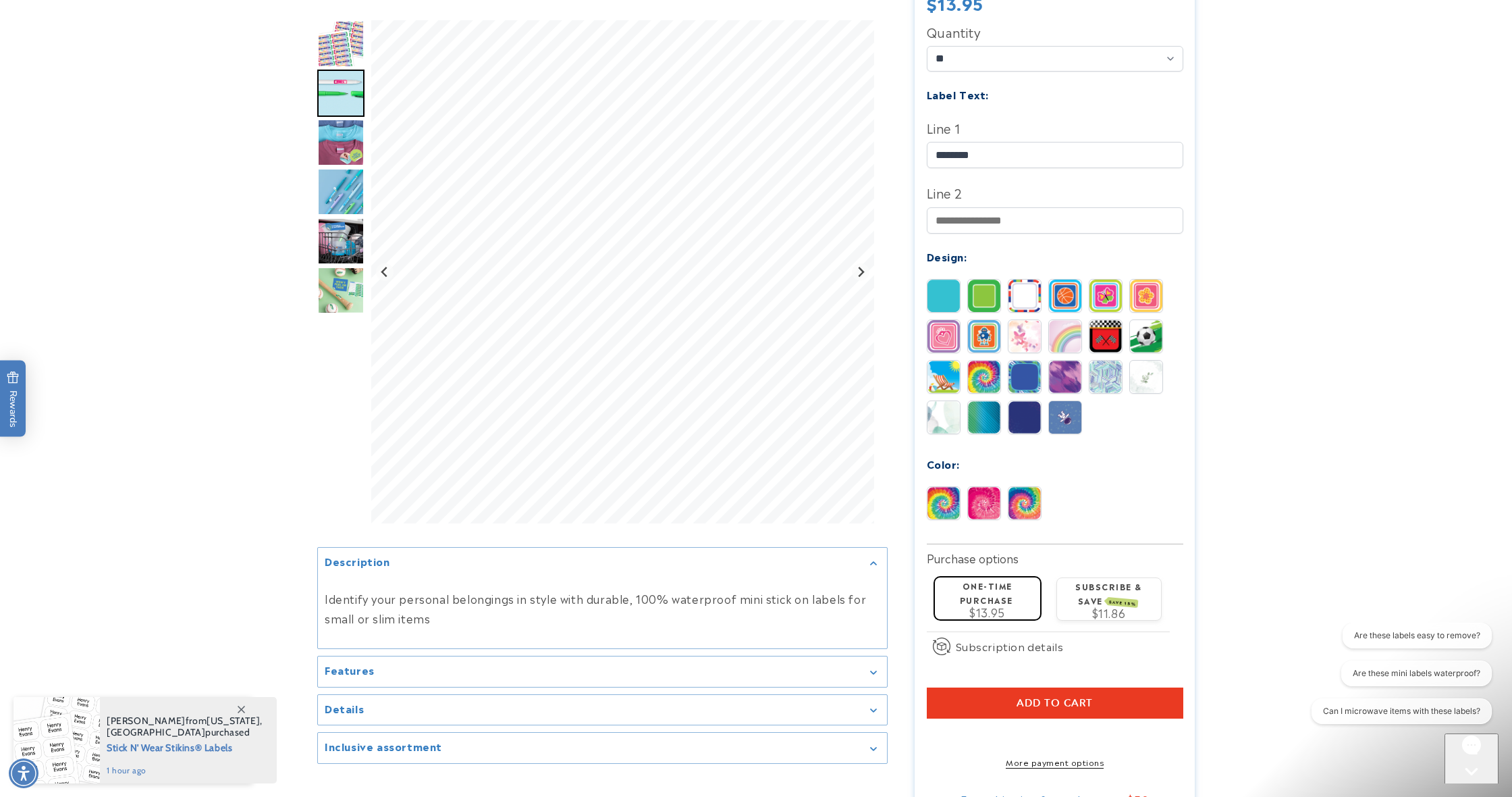
click at [1061, 697] on span "Add to cart" at bounding box center [1055, 703] width 76 height 12
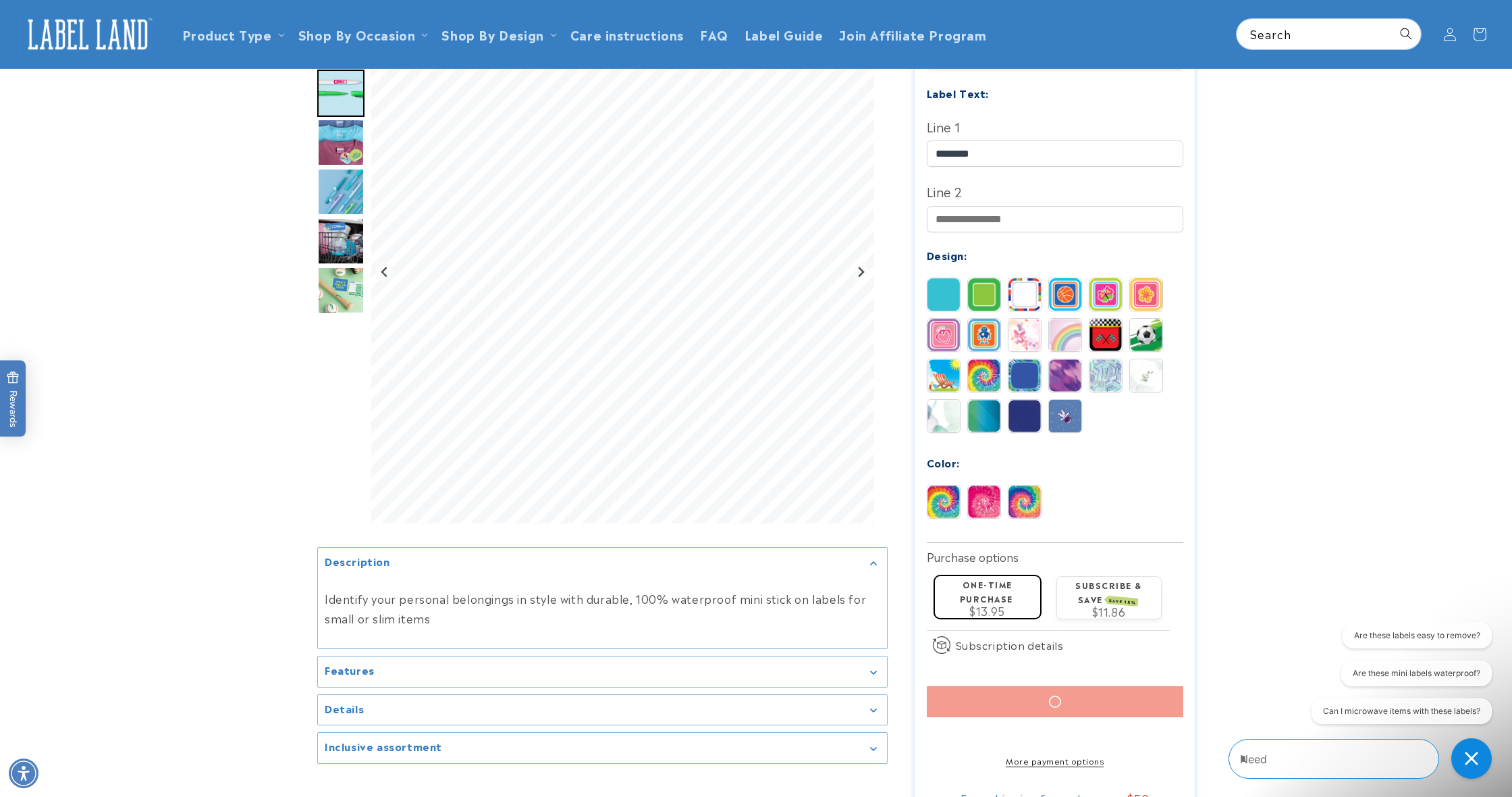
scroll to position [404, 0]
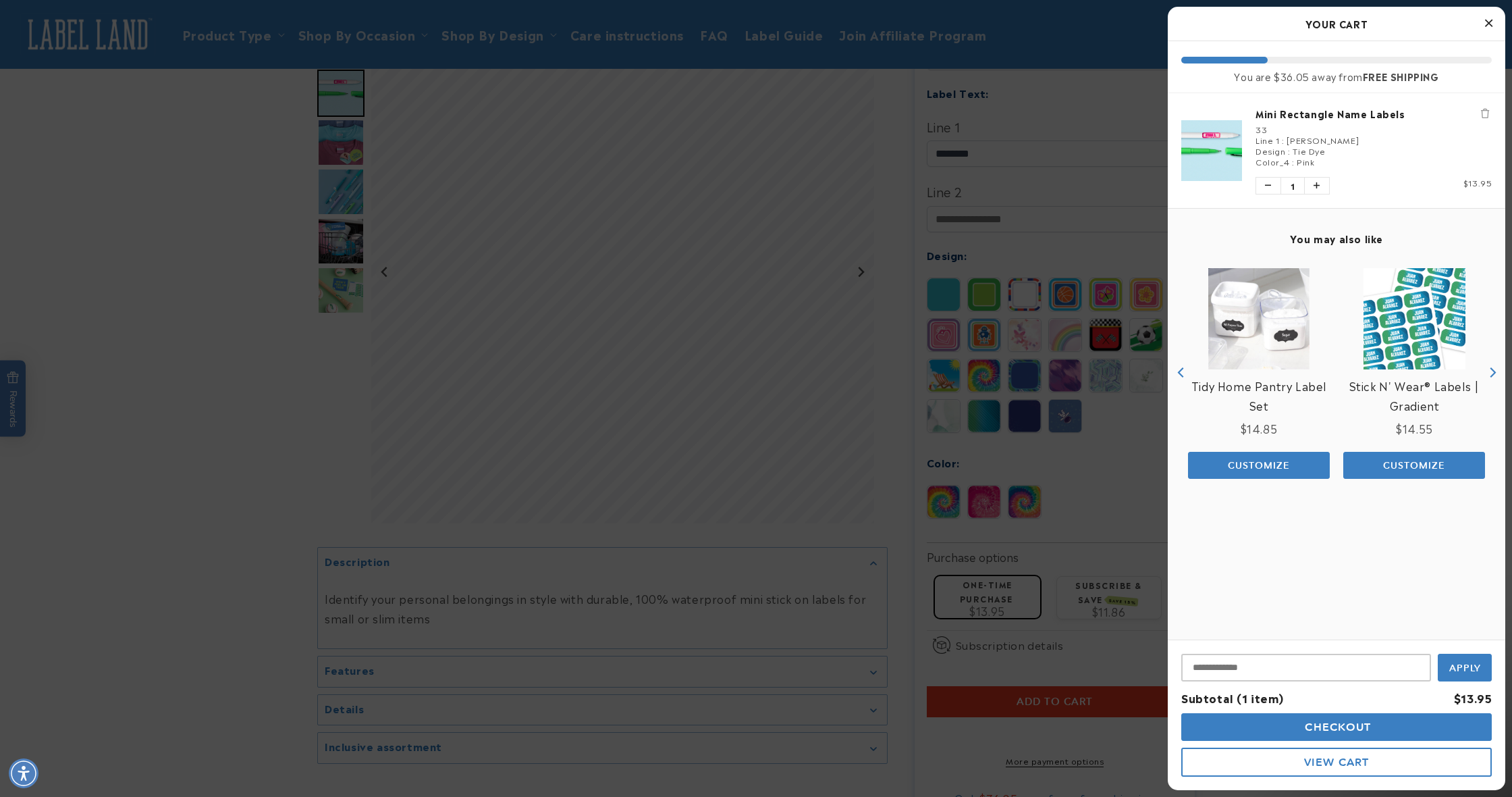
click at [1039, 162] on div at bounding box center [756, 398] width 1512 height 797
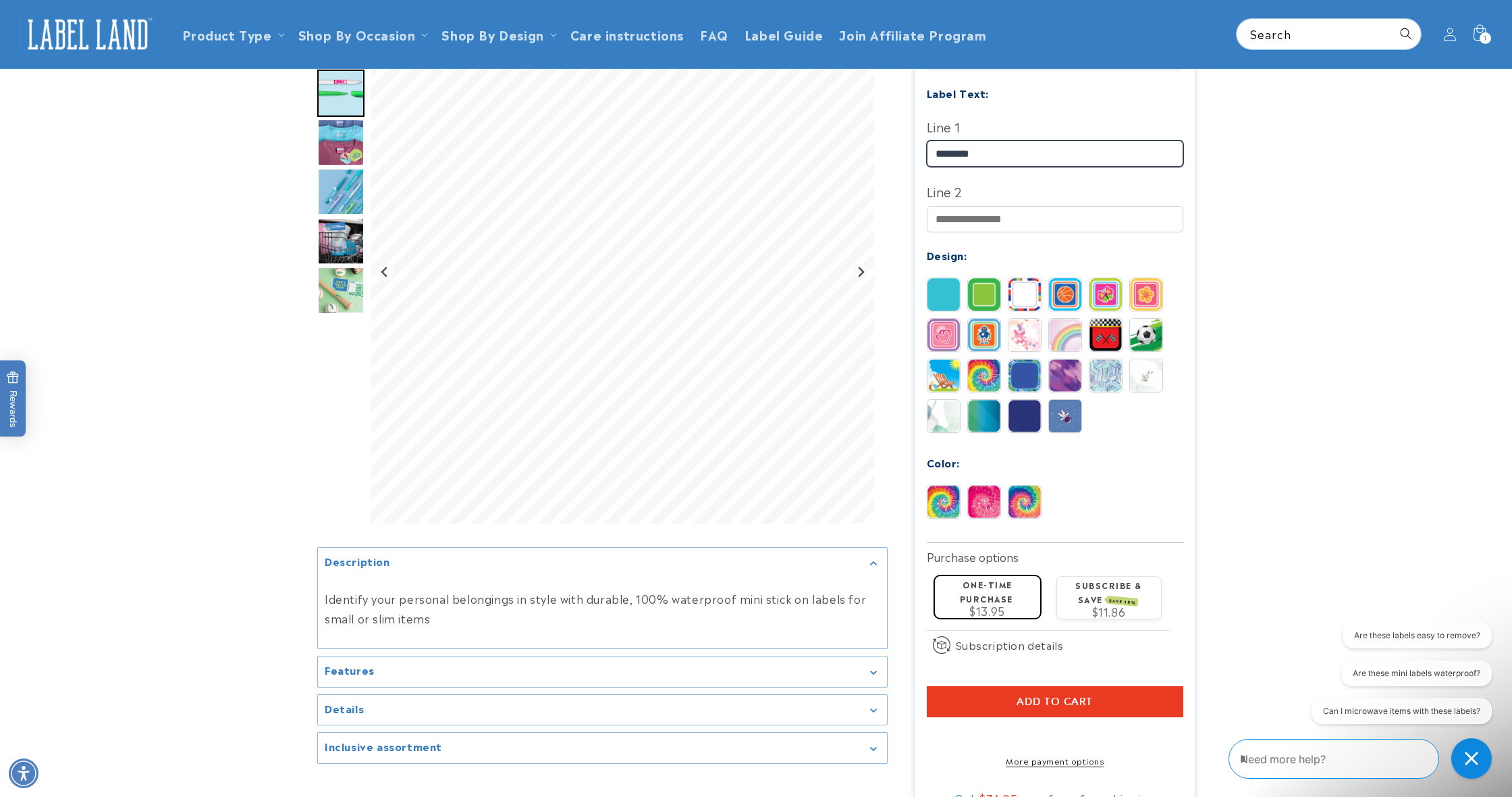
click at [980, 141] on input "********" at bounding box center [1055, 154] width 256 height 26
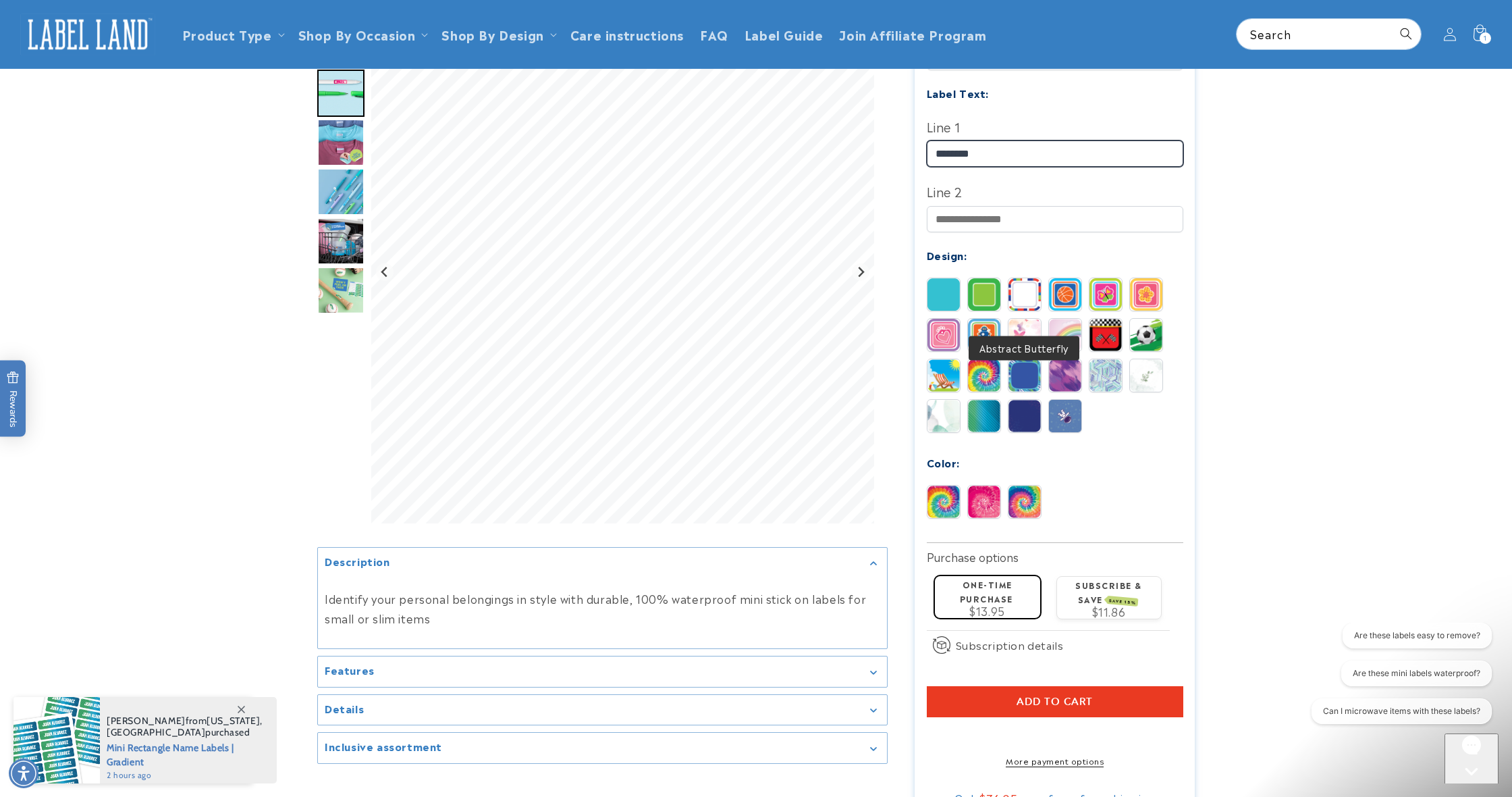
type input "********"
click at [1020, 319] on img at bounding box center [1024, 334] width 32 height 32
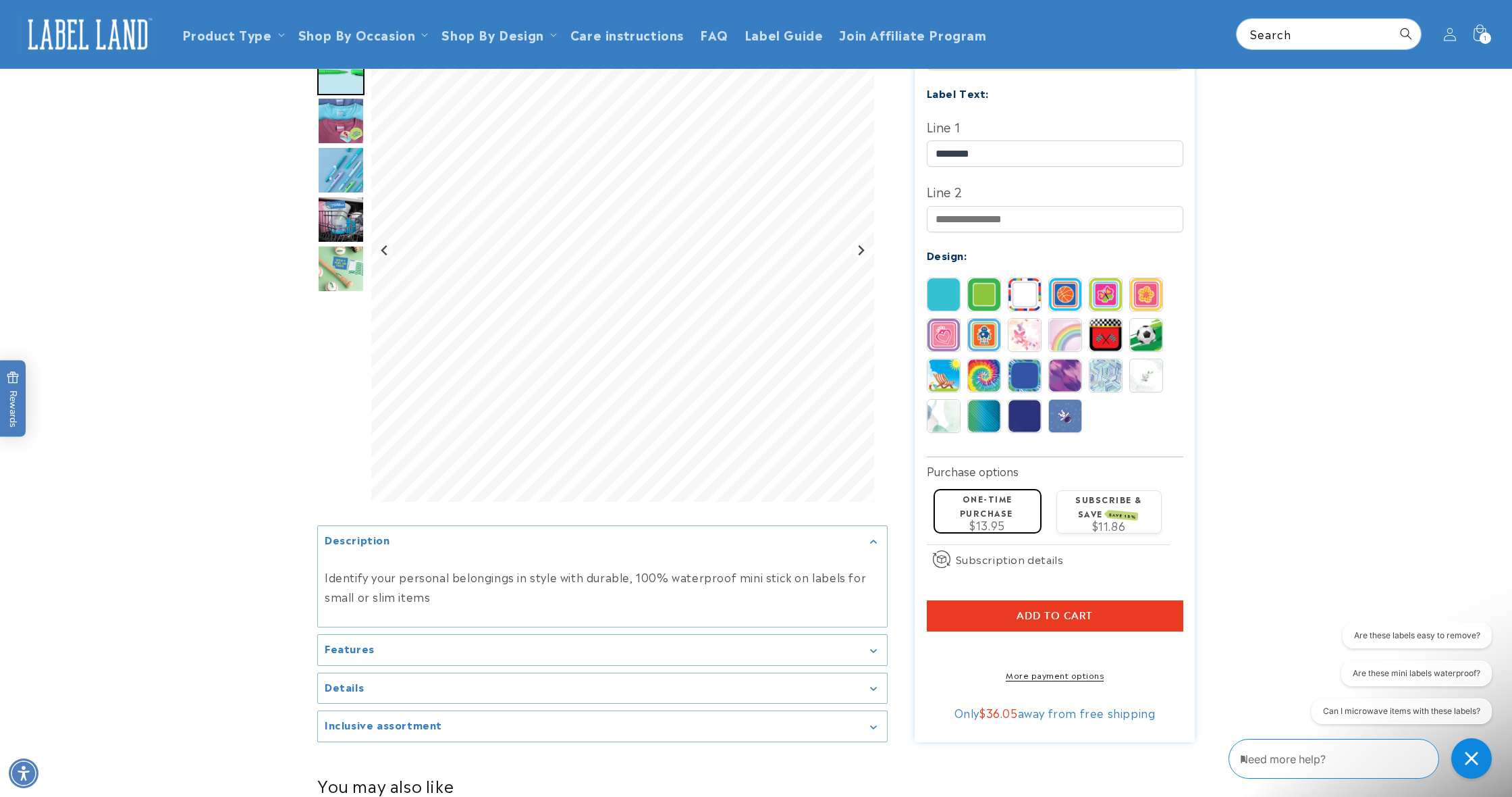
click at [1070, 319] on img at bounding box center [1064, 334] width 32 height 32
click at [954, 322] on img at bounding box center [943, 334] width 32 height 32
click at [1110, 278] on img at bounding box center [1105, 293] width 32 height 32
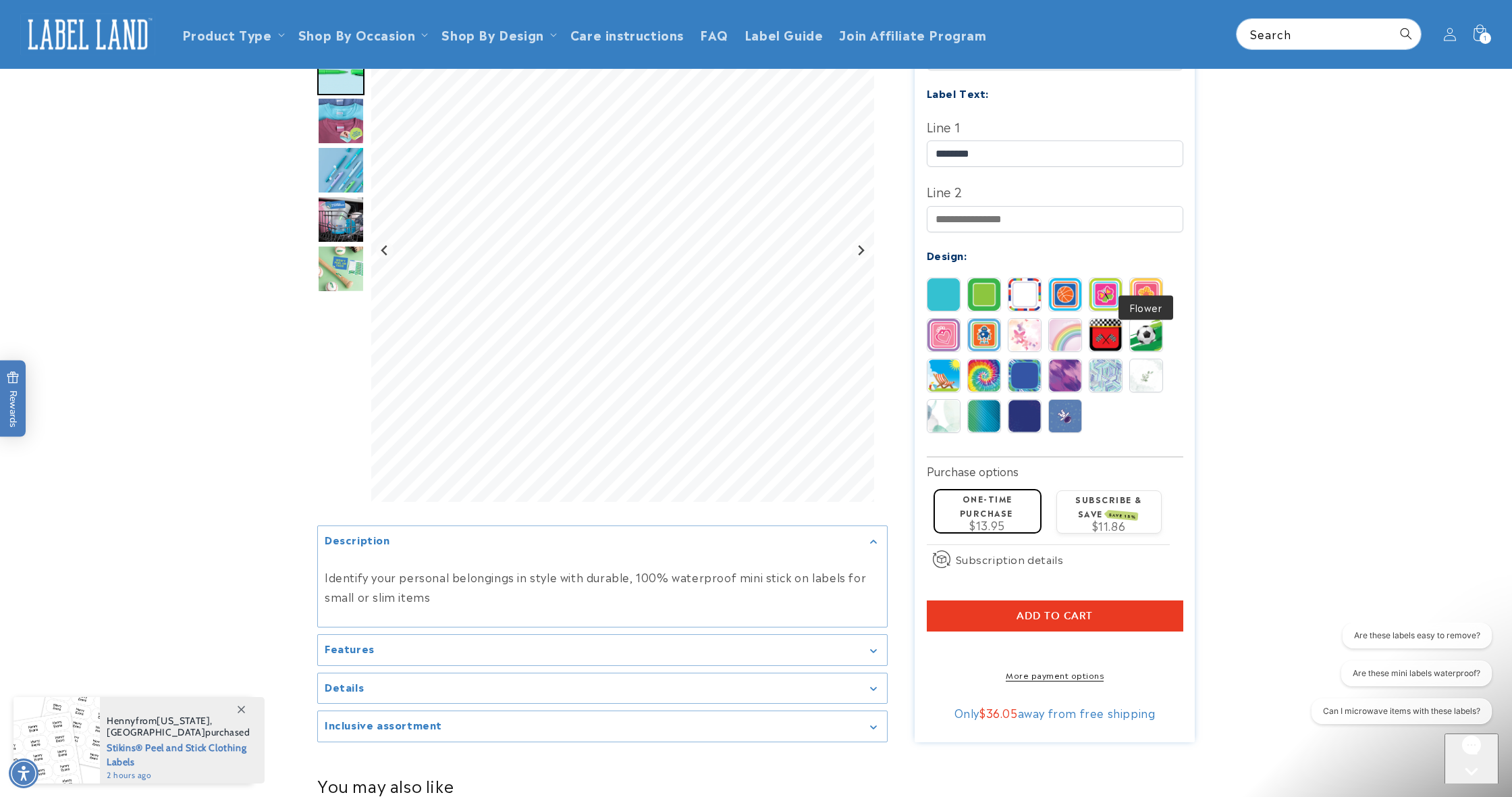
click at [1144, 278] on img at bounding box center [1145, 293] width 32 height 32
click at [1114, 278] on img at bounding box center [1105, 293] width 32 height 32
click at [1124, 600] on button "Add to cart" at bounding box center [1055, 616] width 256 height 31
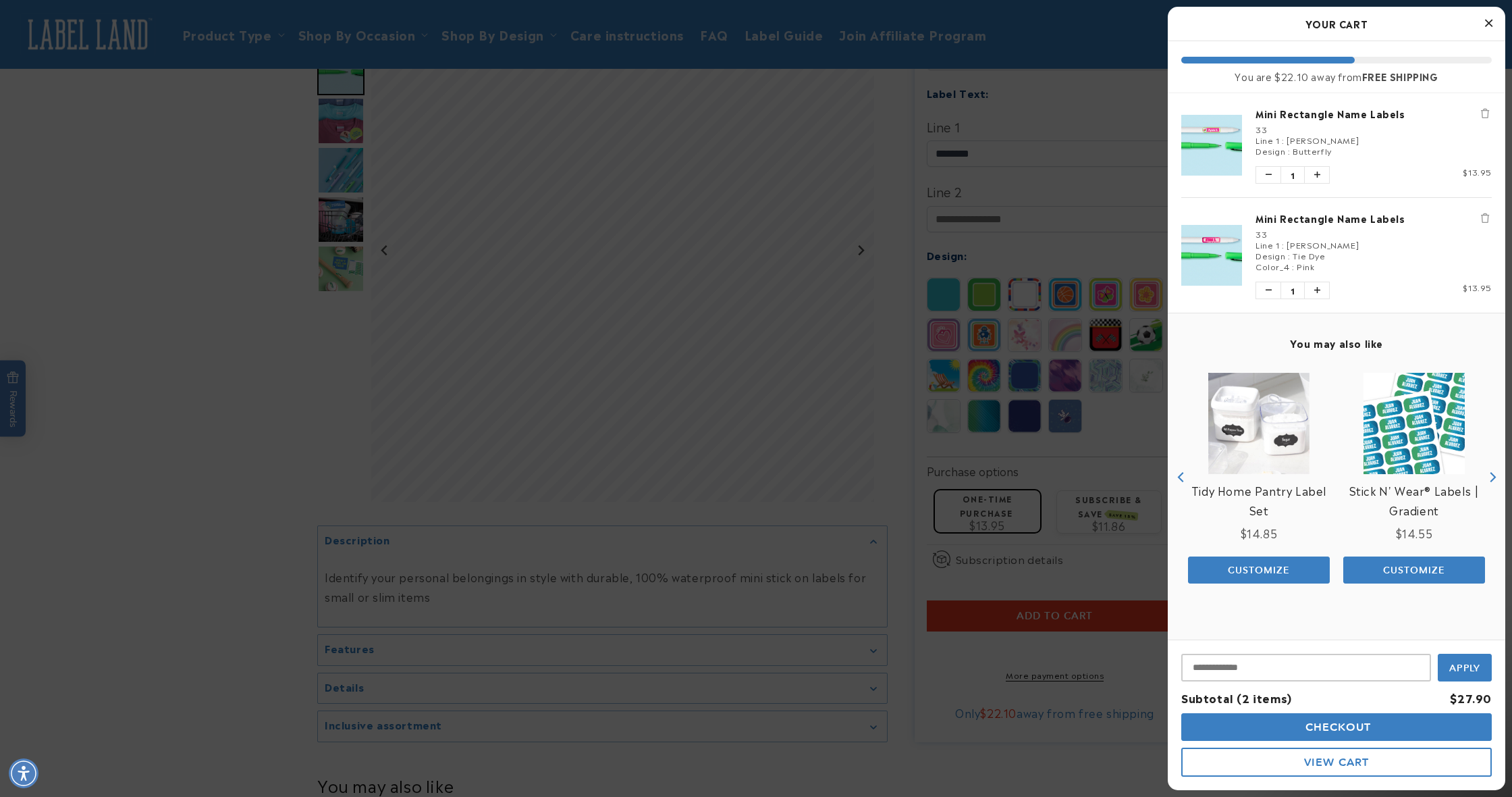
click at [1360, 734] on button "Checkout" at bounding box center [1336, 727] width 311 height 27
